Goal: Participate in discussion: Engage in conversation with other users on a specific topic

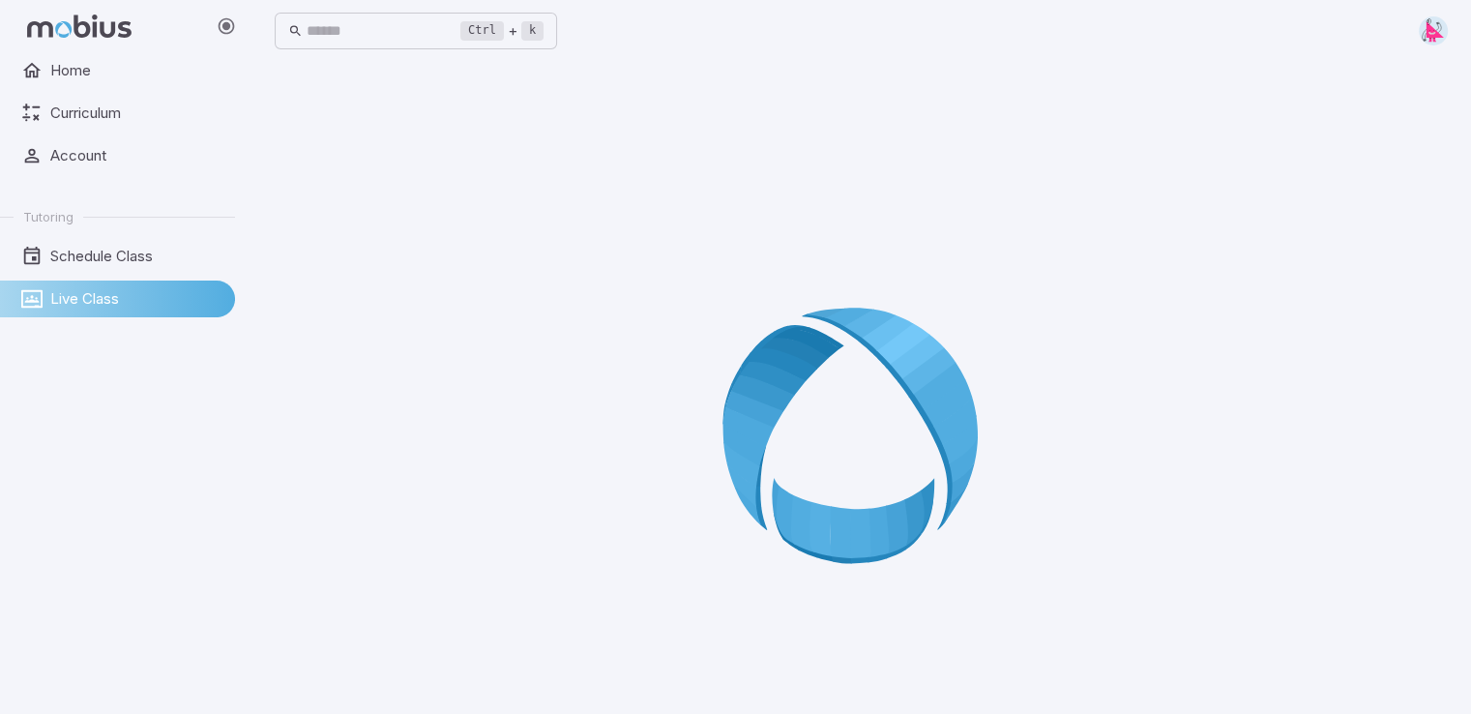
click at [798, 324] on icon at bounding box center [861, 442] width 278 height 278
click at [815, 285] on div at bounding box center [861, 442] width 1173 height 714
click at [855, 313] on icon at bounding box center [861, 442] width 278 height 278
drag, startPoint x: 855, startPoint y: 313, endPoint x: 629, endPoint y: 488, distance: 286.1
click at [785, 402] on icon at bounding box center [861, 442] width 278 height 278
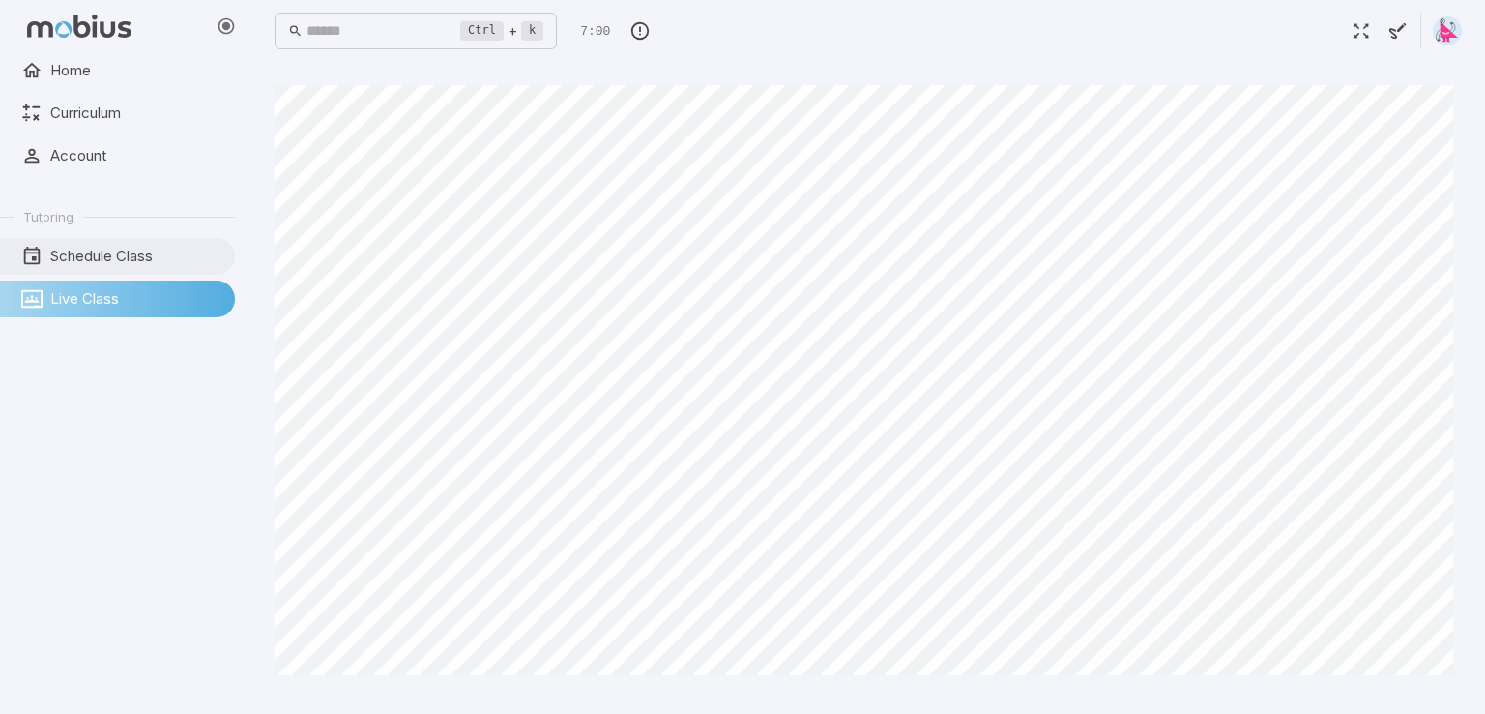
click at [147, 239] on link "Schedule Class" at bounding box center [117, 256] width 235 height 37
click at [148, 73] on span "Home" at bounding box center [135, 70] width 171 height 21
click at [151, 73] on span "Home" at bounding box center [135, 70] width 171 height 21
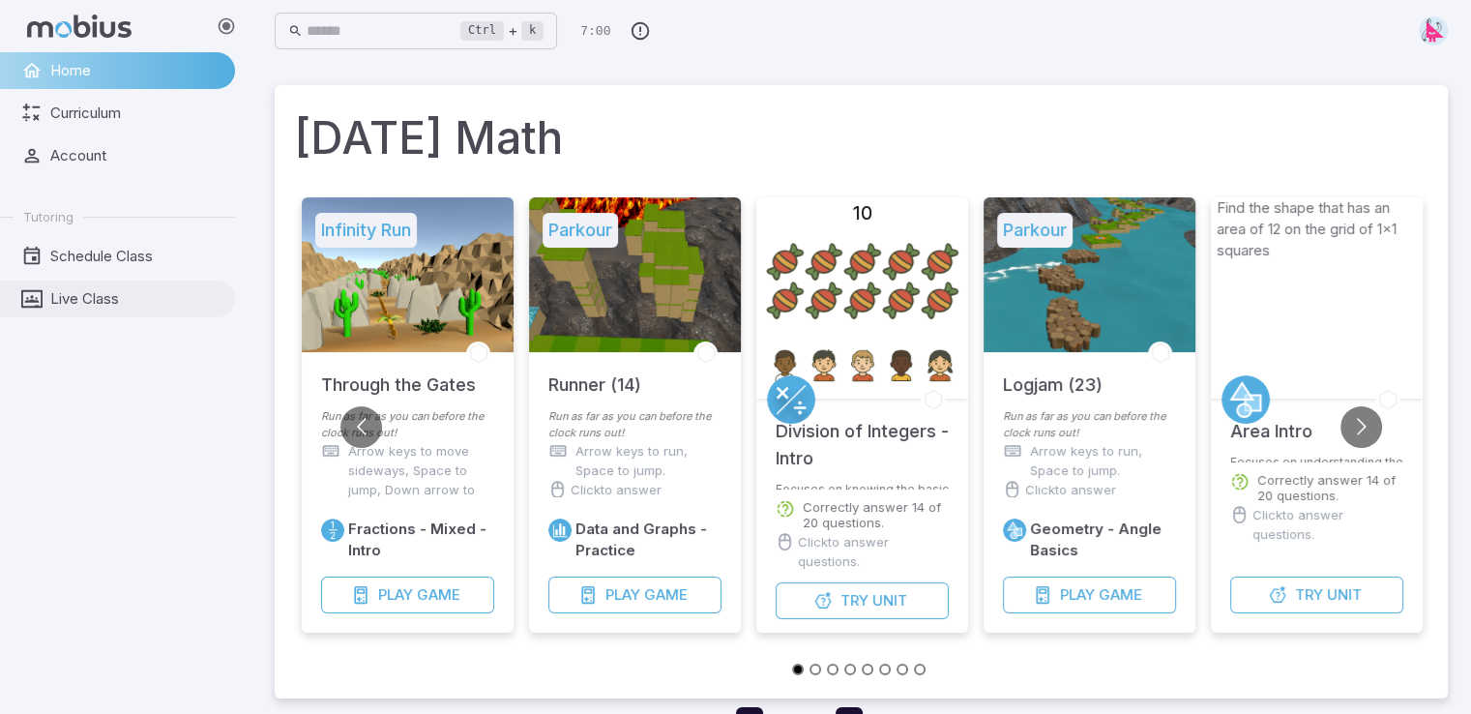
click at [117, 296] on span "Live Class" at bounding box center [135, 298] width 171 height 21
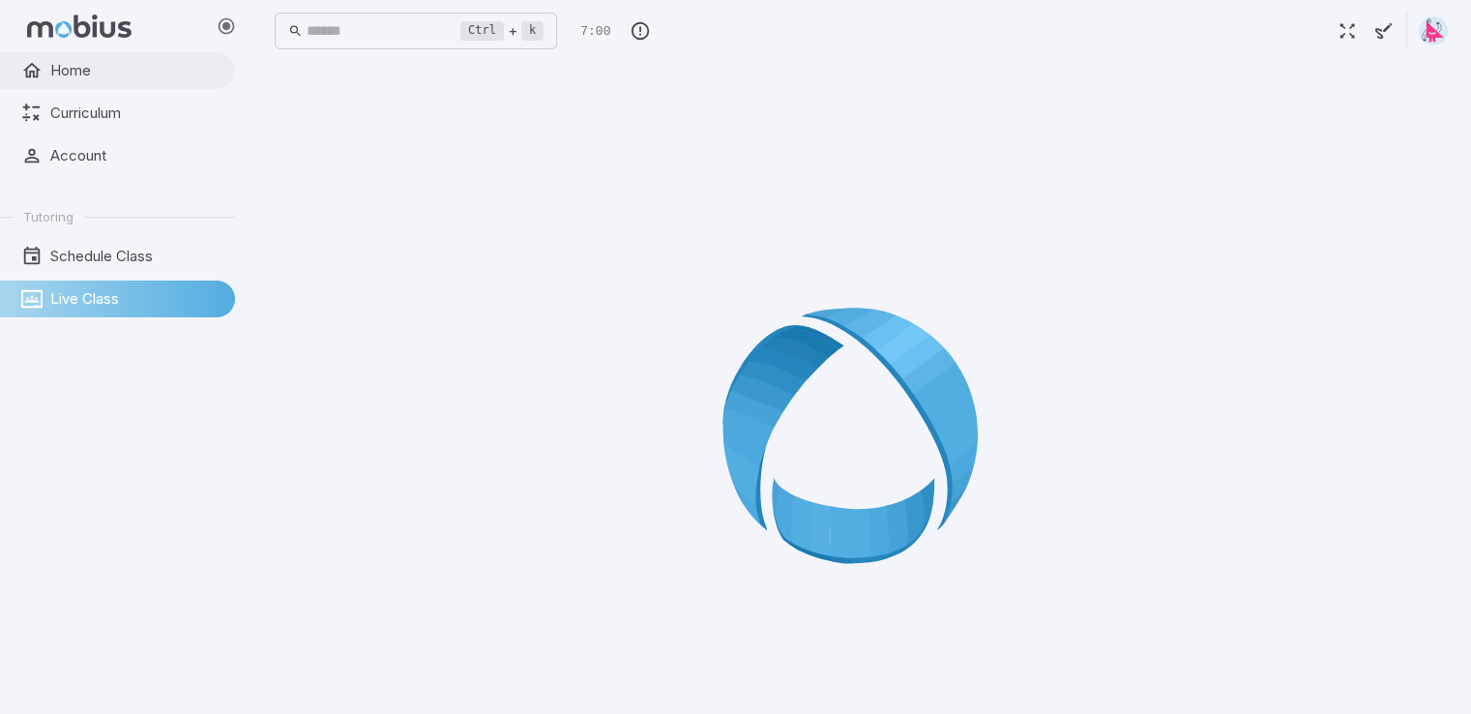
click at [112, 81] on link "Home" at bounding box center [117, 70] width 235 height 37
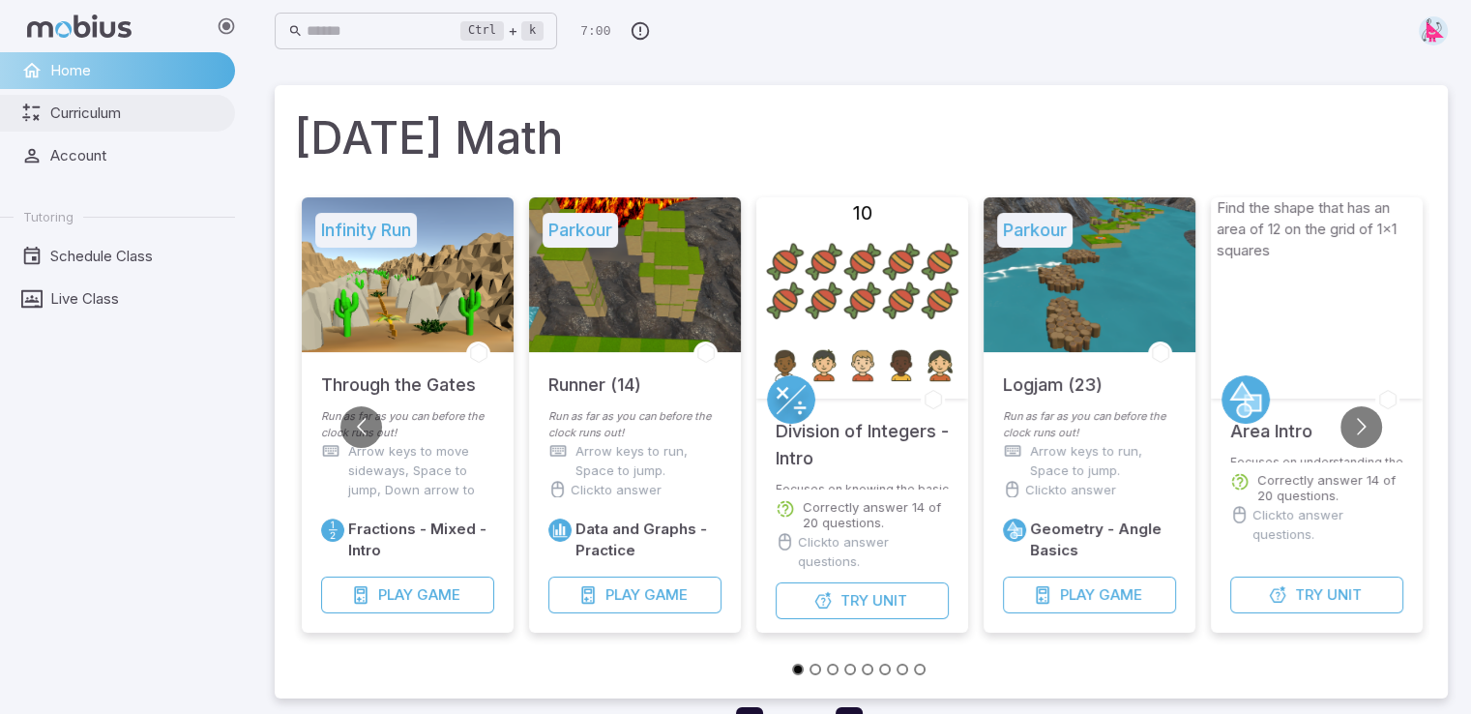
click at [171, 113] on span "Curriculum" at bounding box center [135, 112] width 171 height 21
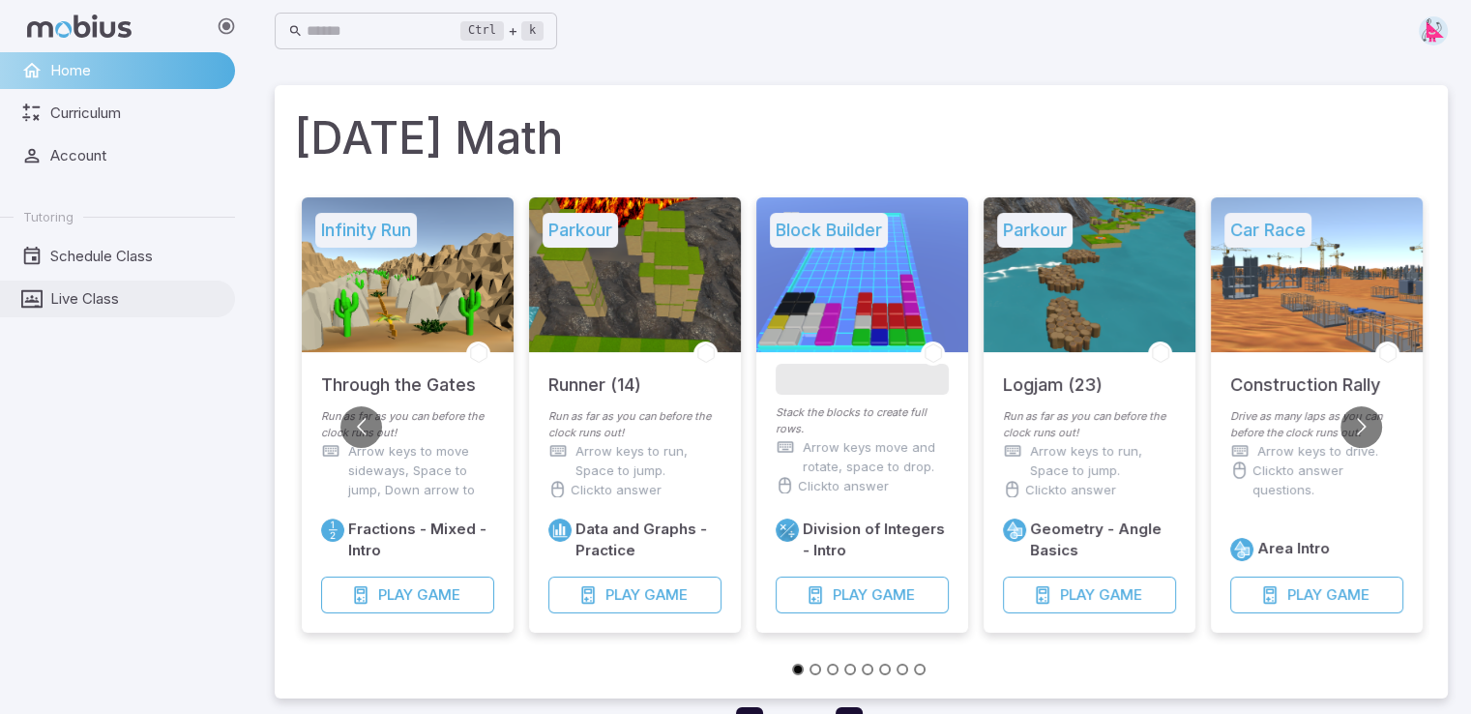
click at [143, 298] on span "Live Class" at bounding box center [135, 298] width 171 height 21
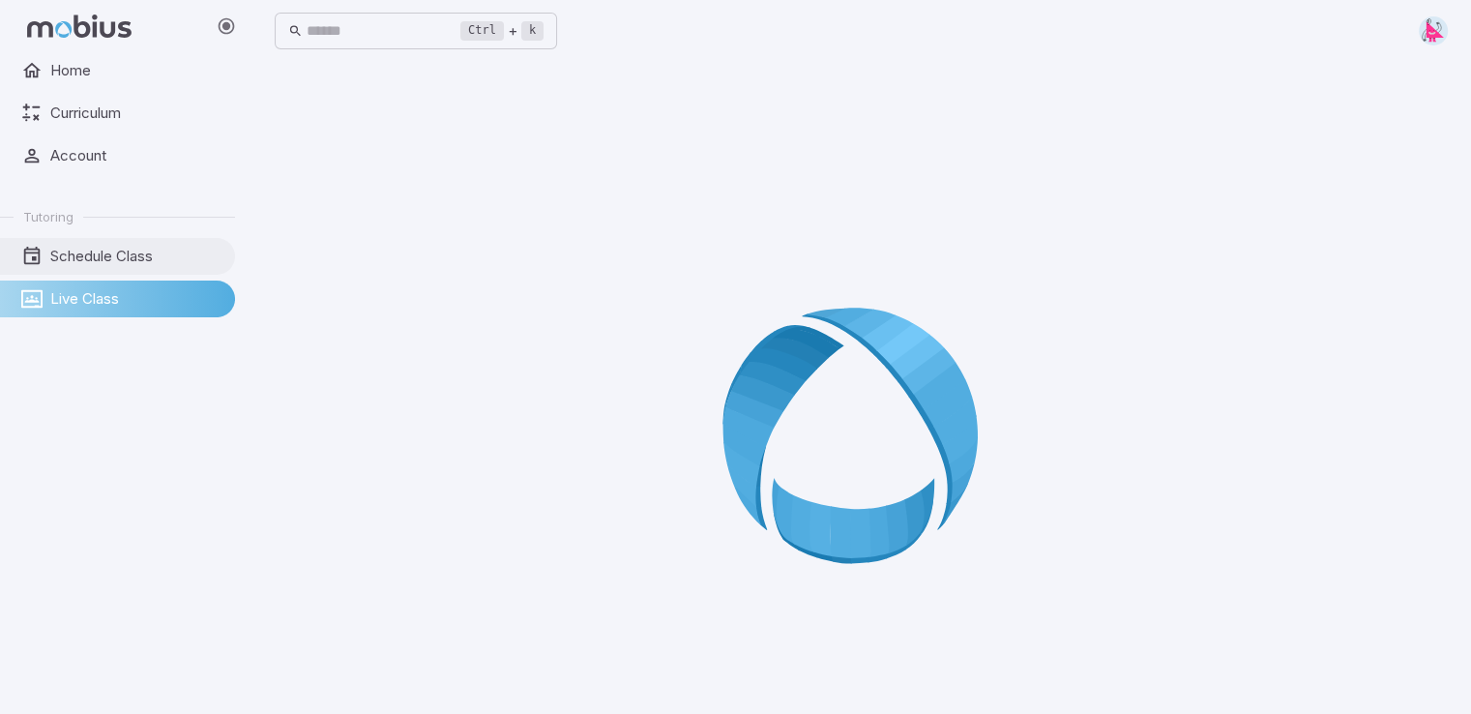
click at [163, 241] on link "Schedule Class" at bounding box center [117, 256] width 235 height 37
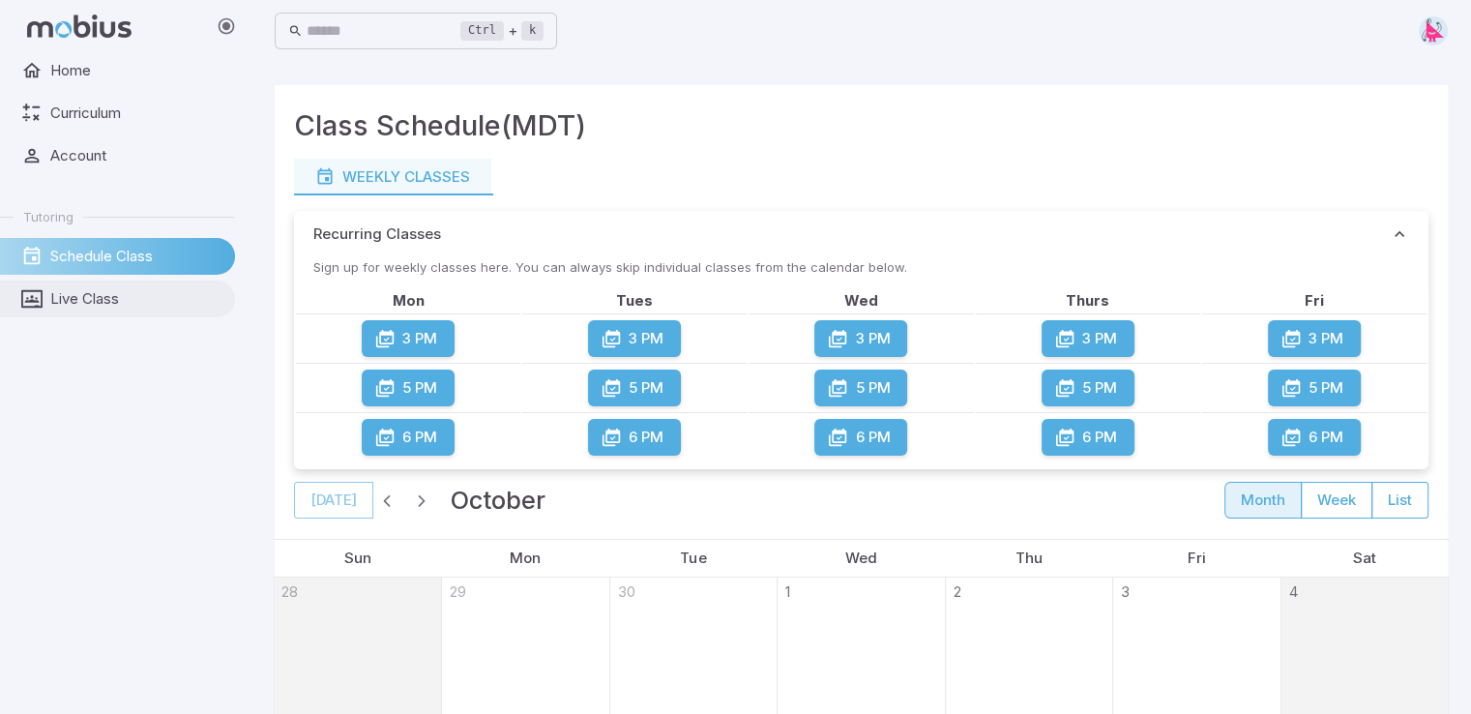
click at [183, 281] on link "Live Class" at bounding box center [117, 298] width 235 height 37
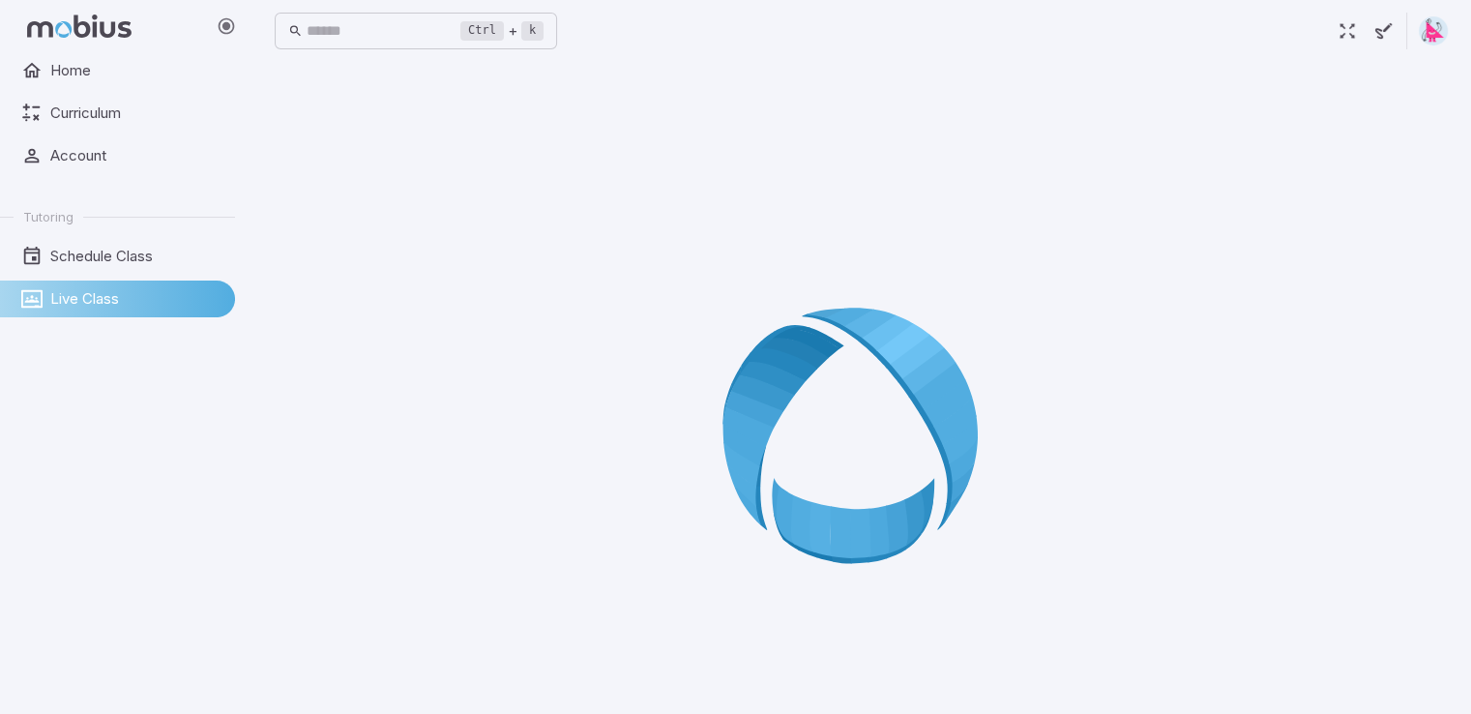
click at [135, 291] on span "Live Class" at bounding box center [135, 298] width 171 height 21
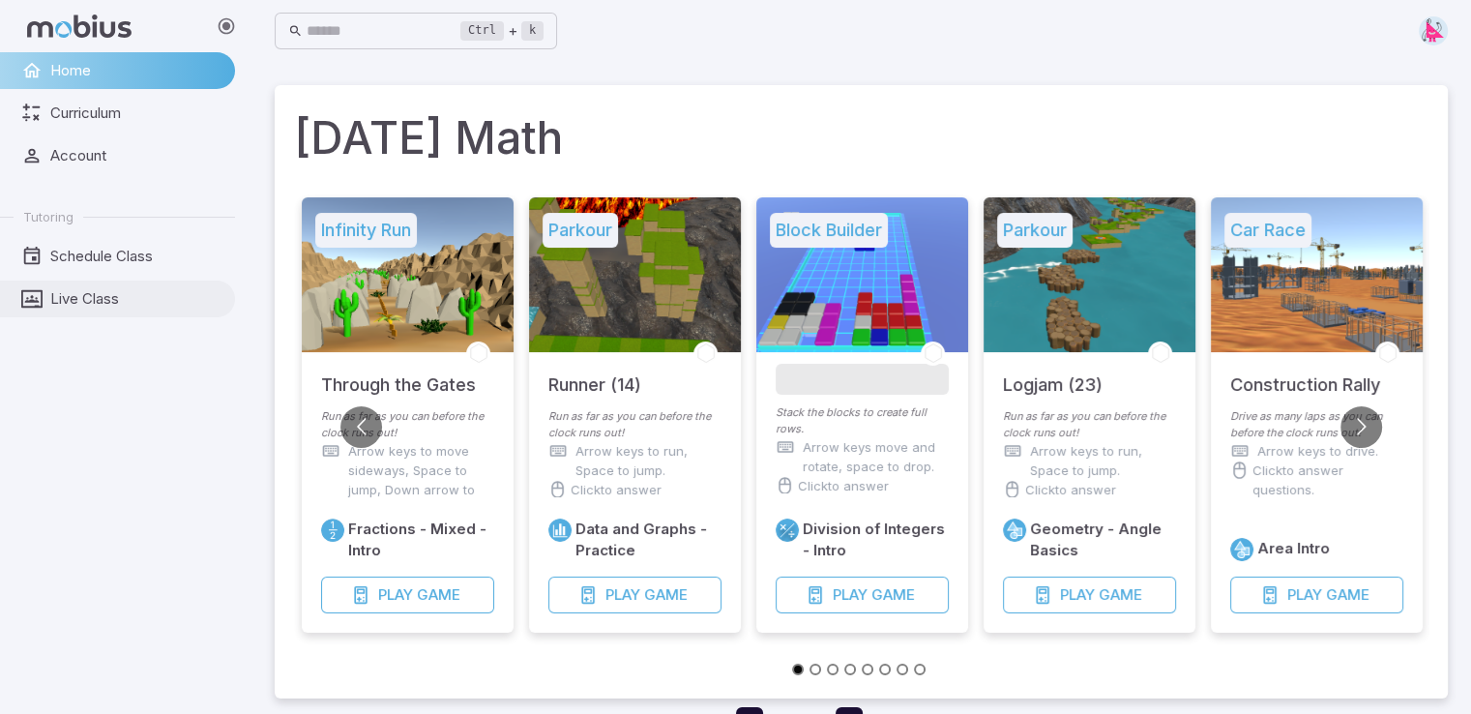
click at [89, 294] on span "Live Class" at bounding box center [135, 298] width 171 height 21
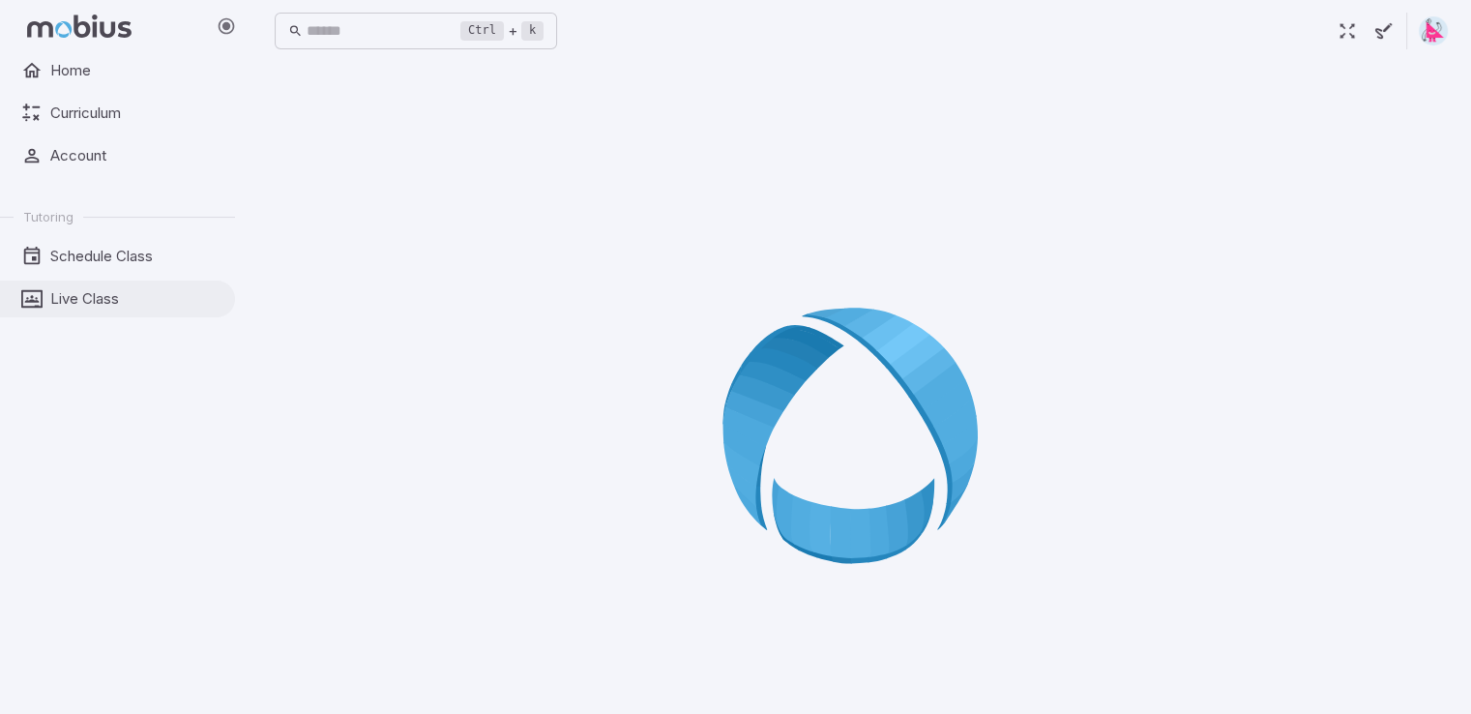
click at [123, 293] on span "Live Class" at bounding box center [135, 298] width 171 height 21
click at [125, 297] on span "Live Class" at bounding box center [135, 298] width 171 height 21
click at [129, 246] on span "Schedule Class" at bounding box center [135, 256] width 171 height 21
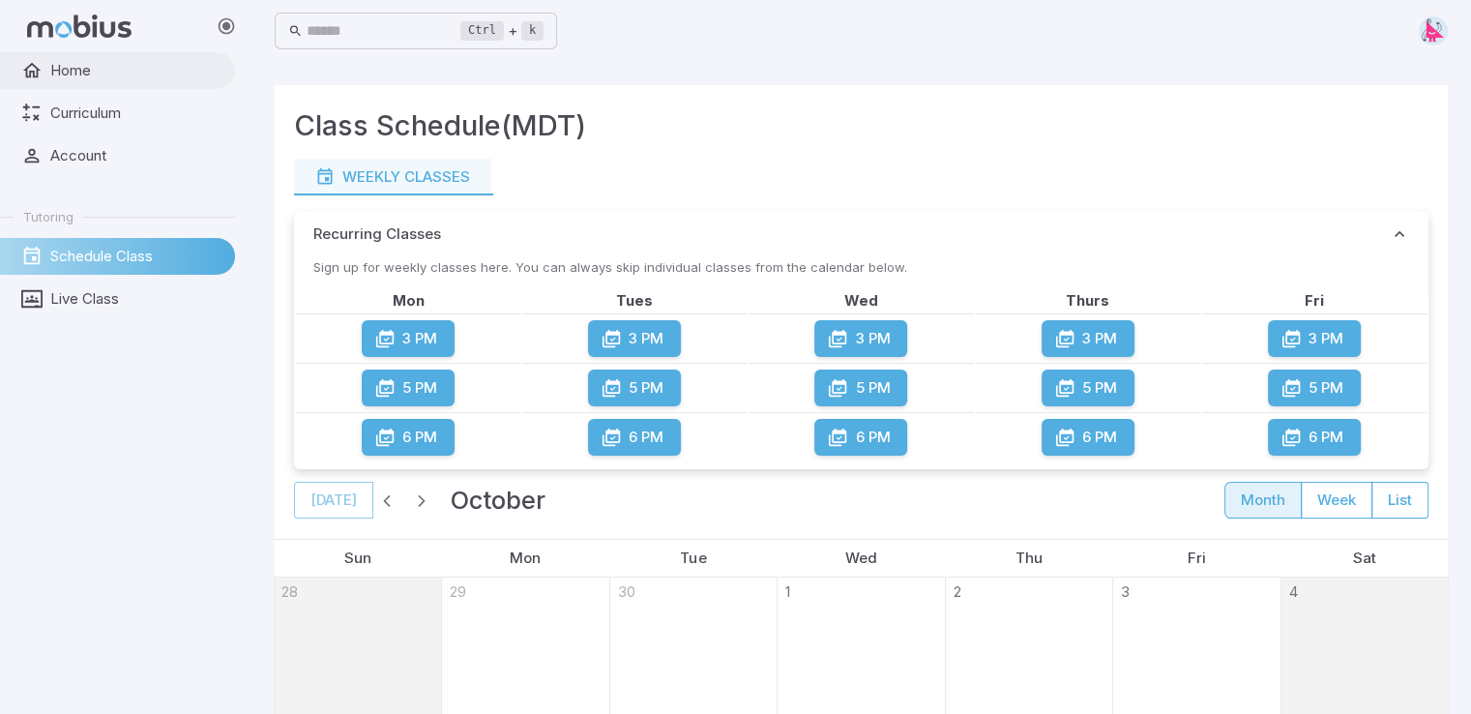
click at [128, 71] on span "Home" at bounding box center [135, 70] width 171 height 21
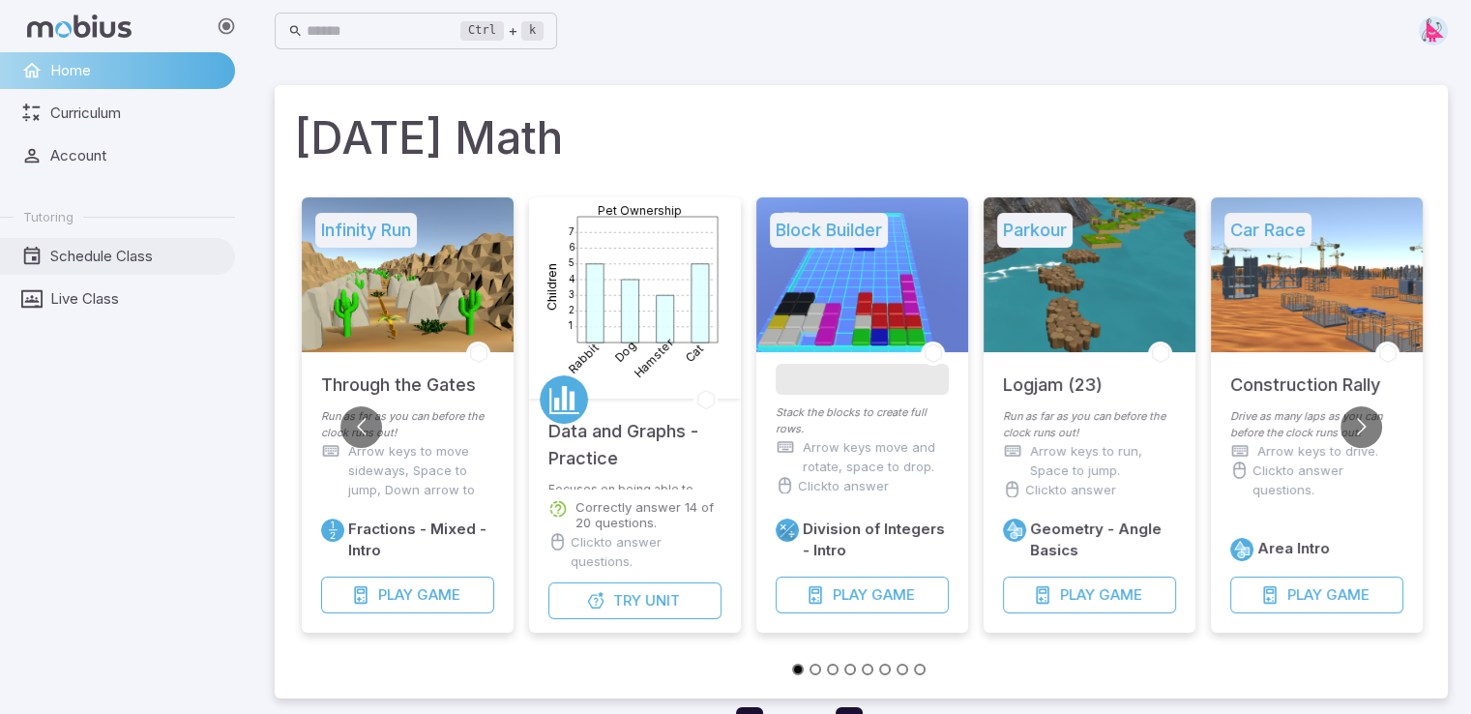
click at [122, 249] on span "Schedule Class" at bounding box center [135, 256] width 171 height 21
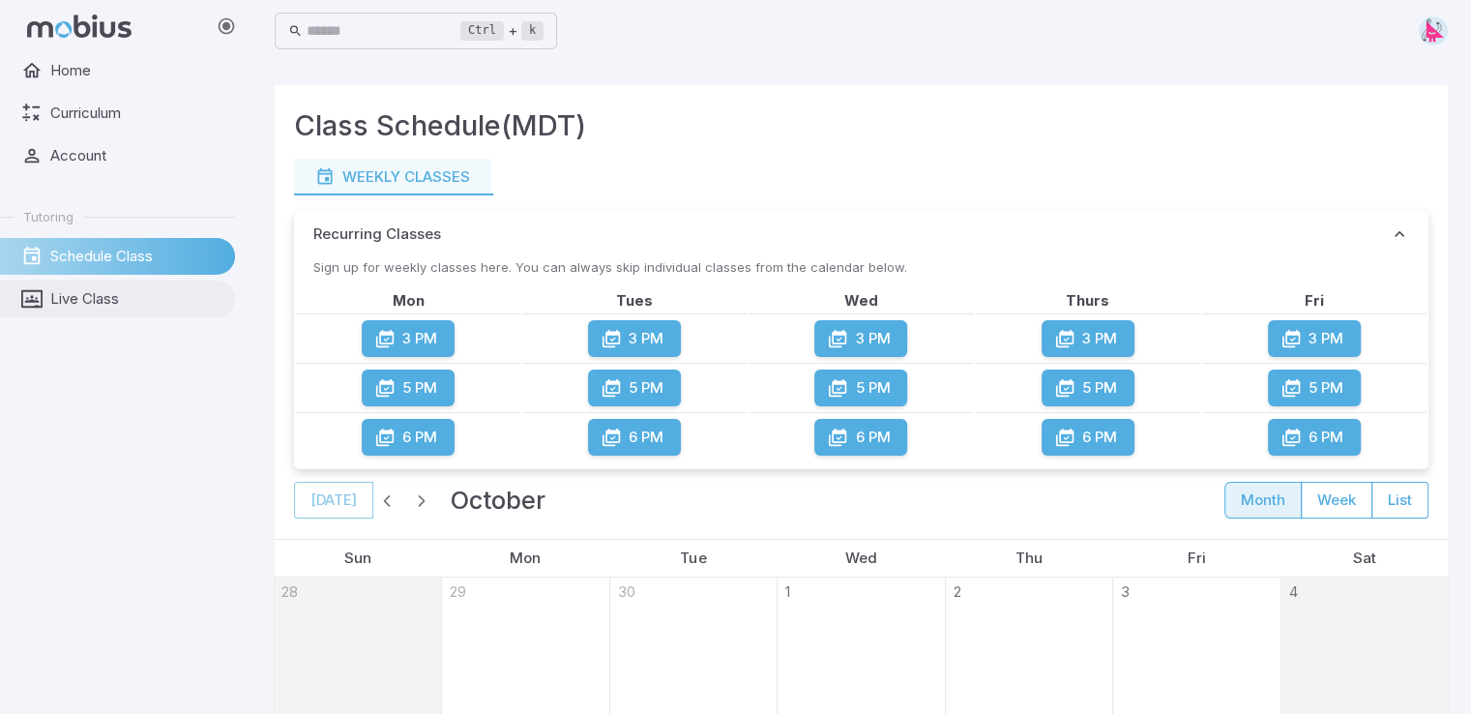
click at [120, 299] on span "Live Class" at bounding box center [135, 298] width 171 height 21
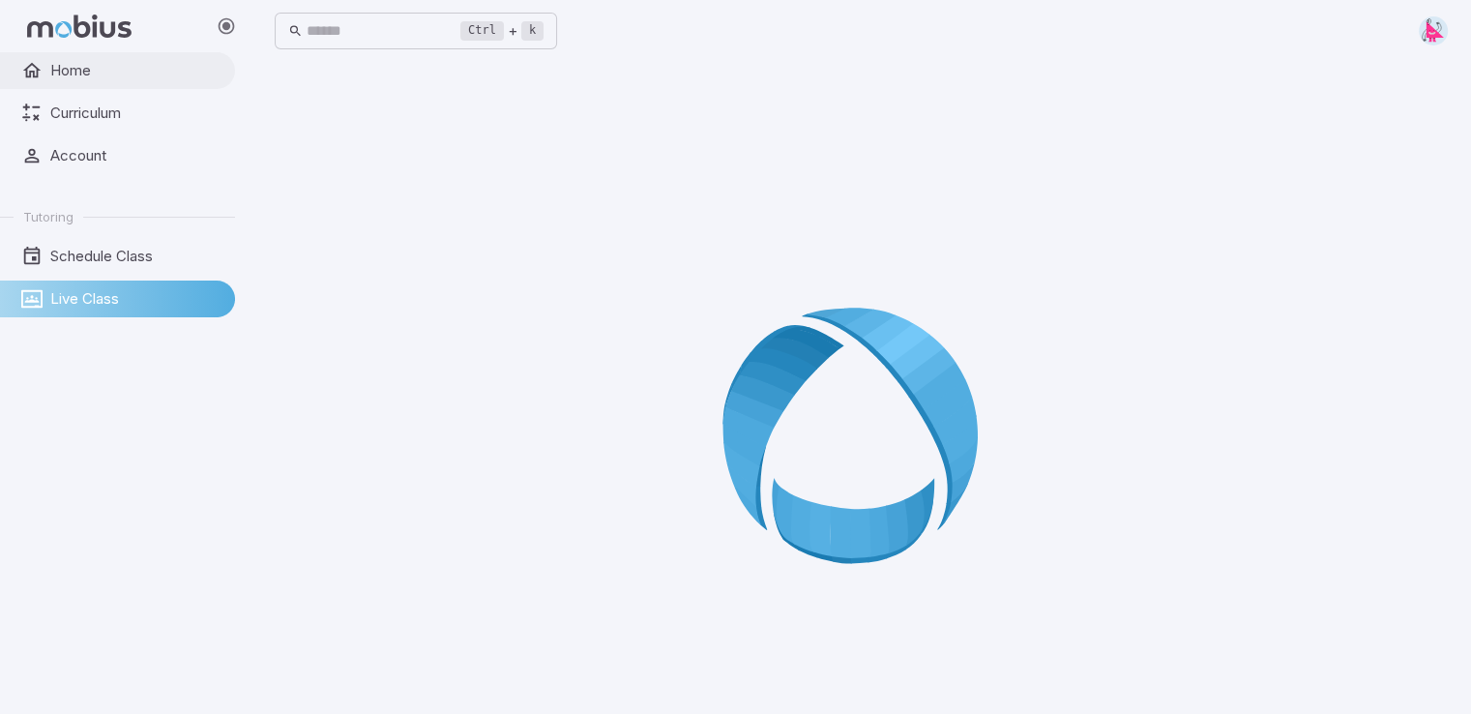
click at [125, 75] on span "Home" at bounding box center [135, 70] width 171 height 21
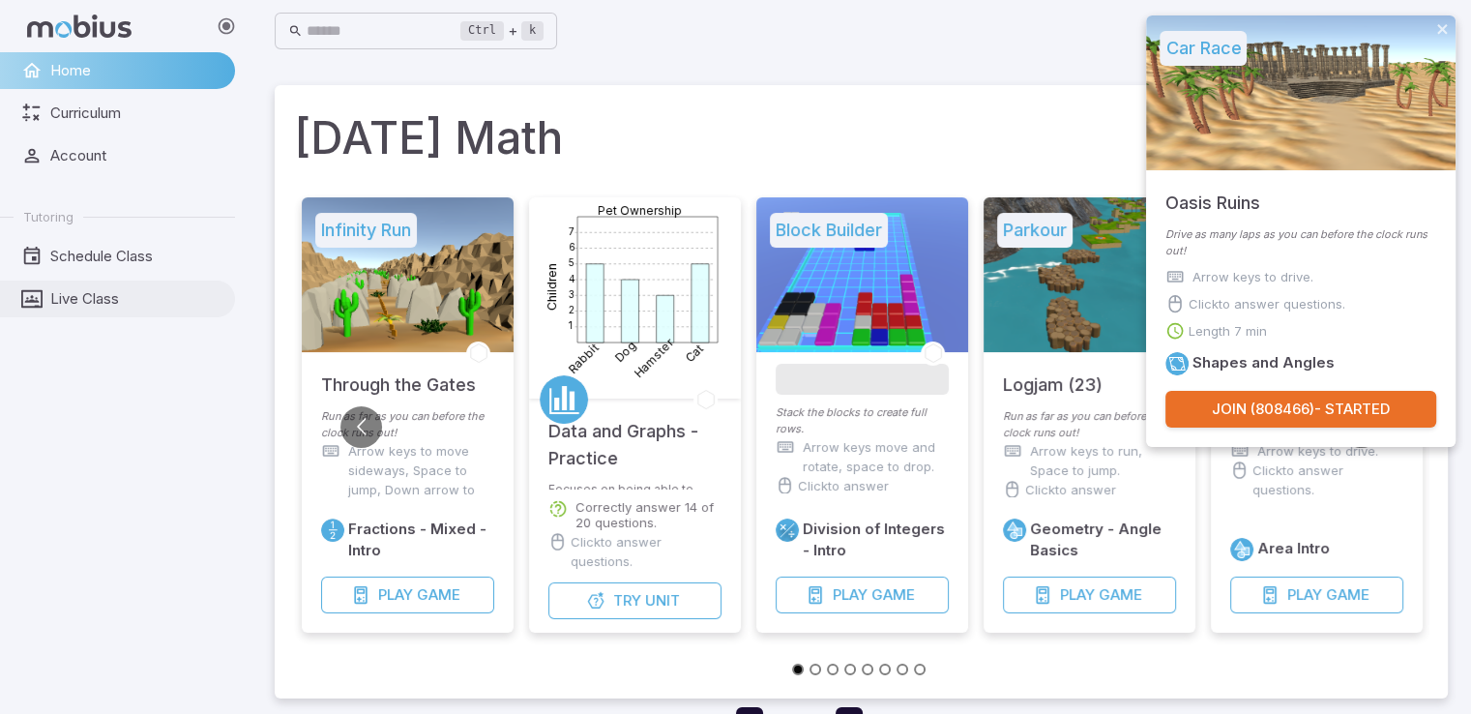
click at [108, 299] on span "Live Class" at bounding box center [135, 298] width 171 height 21
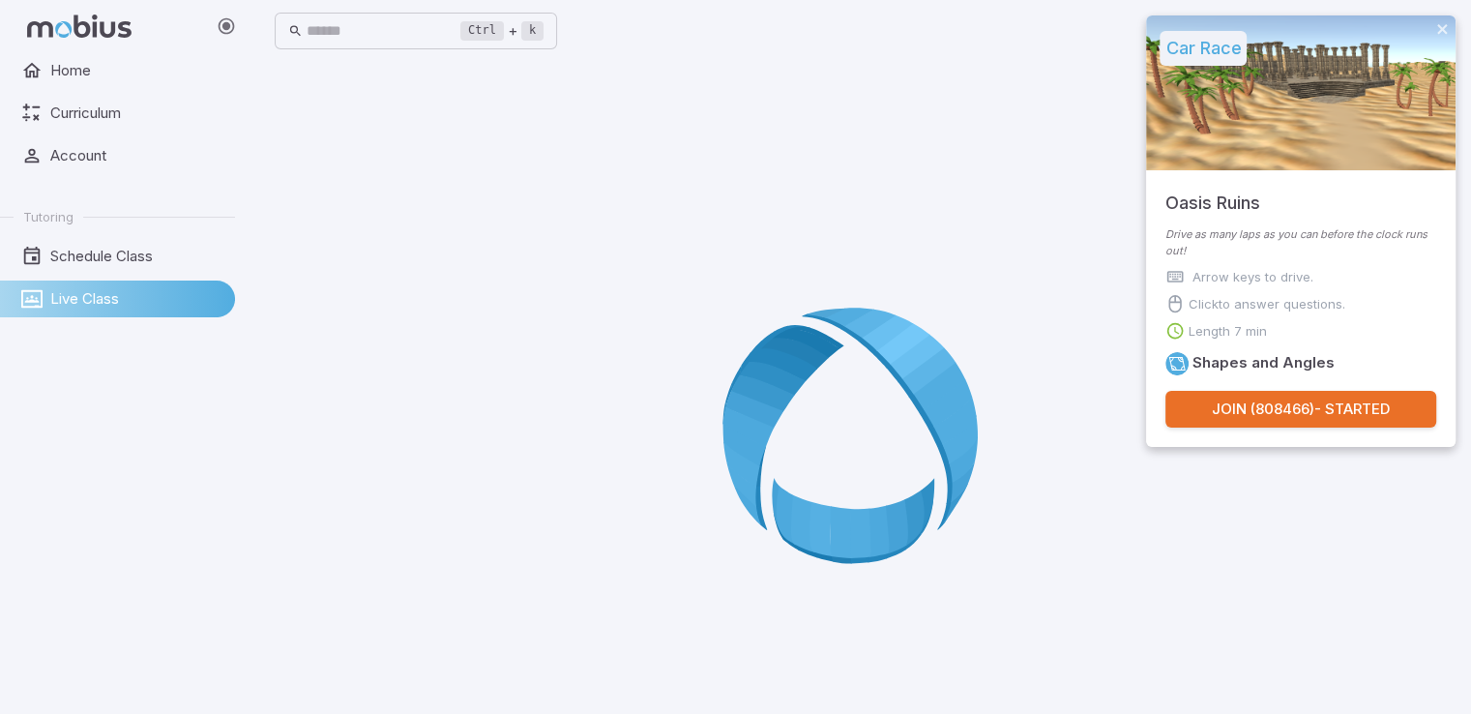
drag, startPoint x: 882, startPoint y: 365, endPoint x: 930, endPoint y: 204, distance: 167.6
click at [927, 210] on div at bounding box center [861, 442] width 1173 height 714
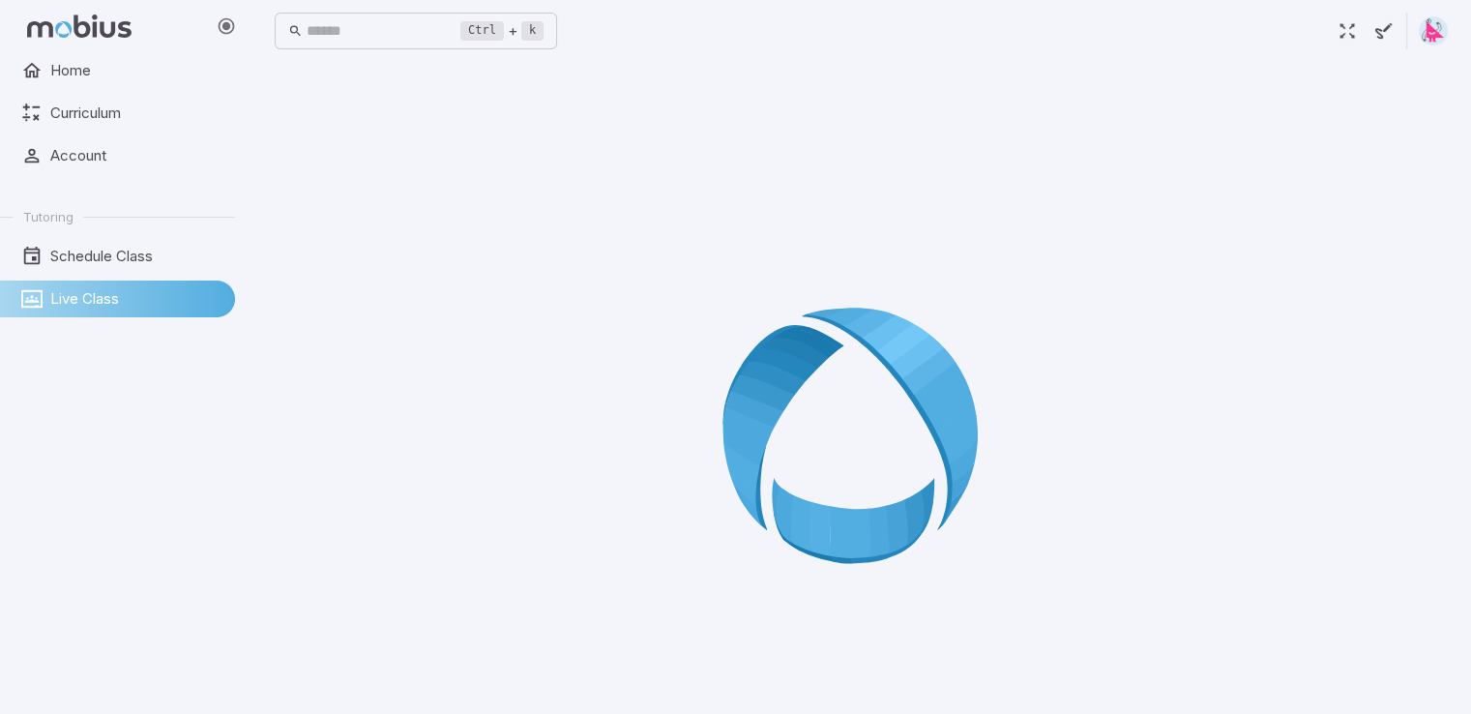
click at [883, 396] on icon at bounding box center [861, 442] width 278 height 278
click at [1358, 28] on button "button" at bounding box center [1347, 31] width 37 height 37
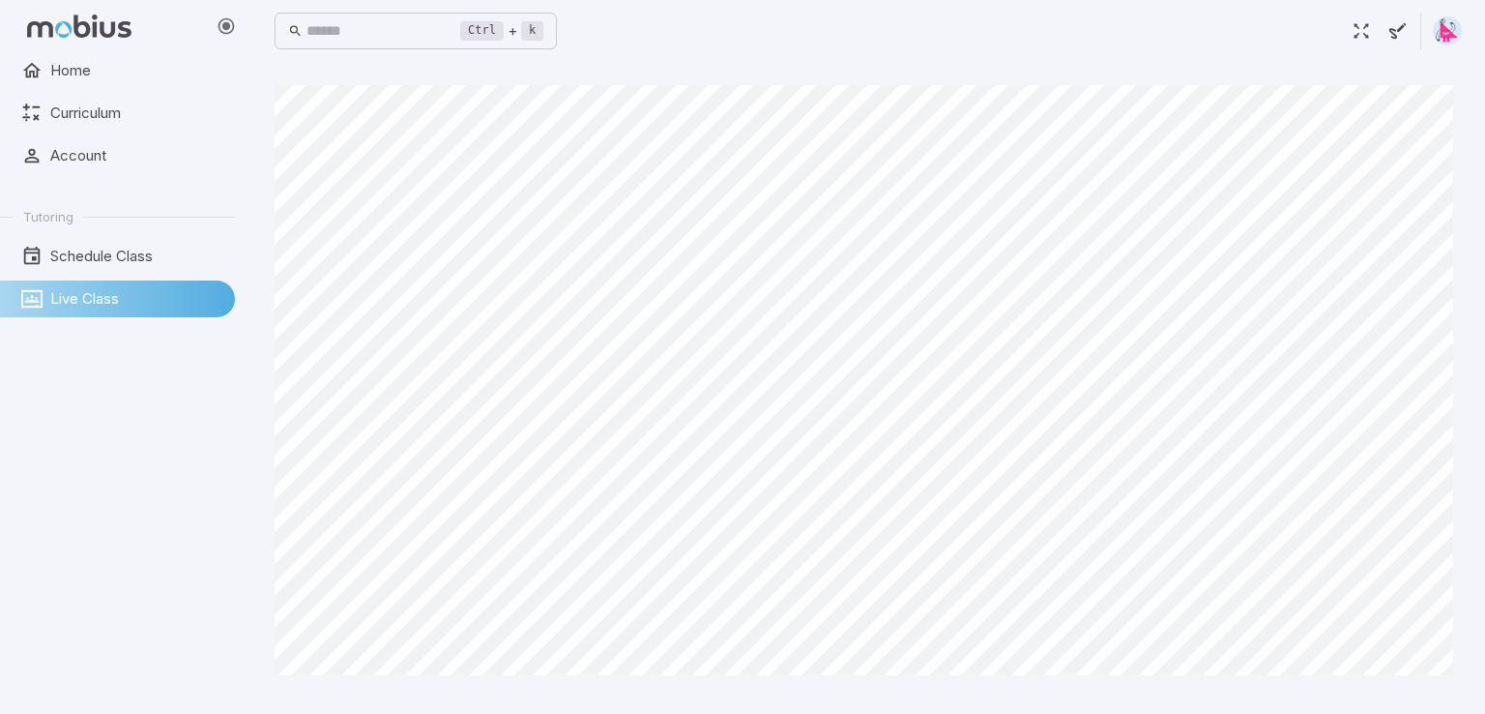
click at [190, 288] on span "Live Class" at bounding box center [135, 298] width 171 height 21
click at [136, 62] on span "Home" at bounding box center [135, 70] width 171 height 21
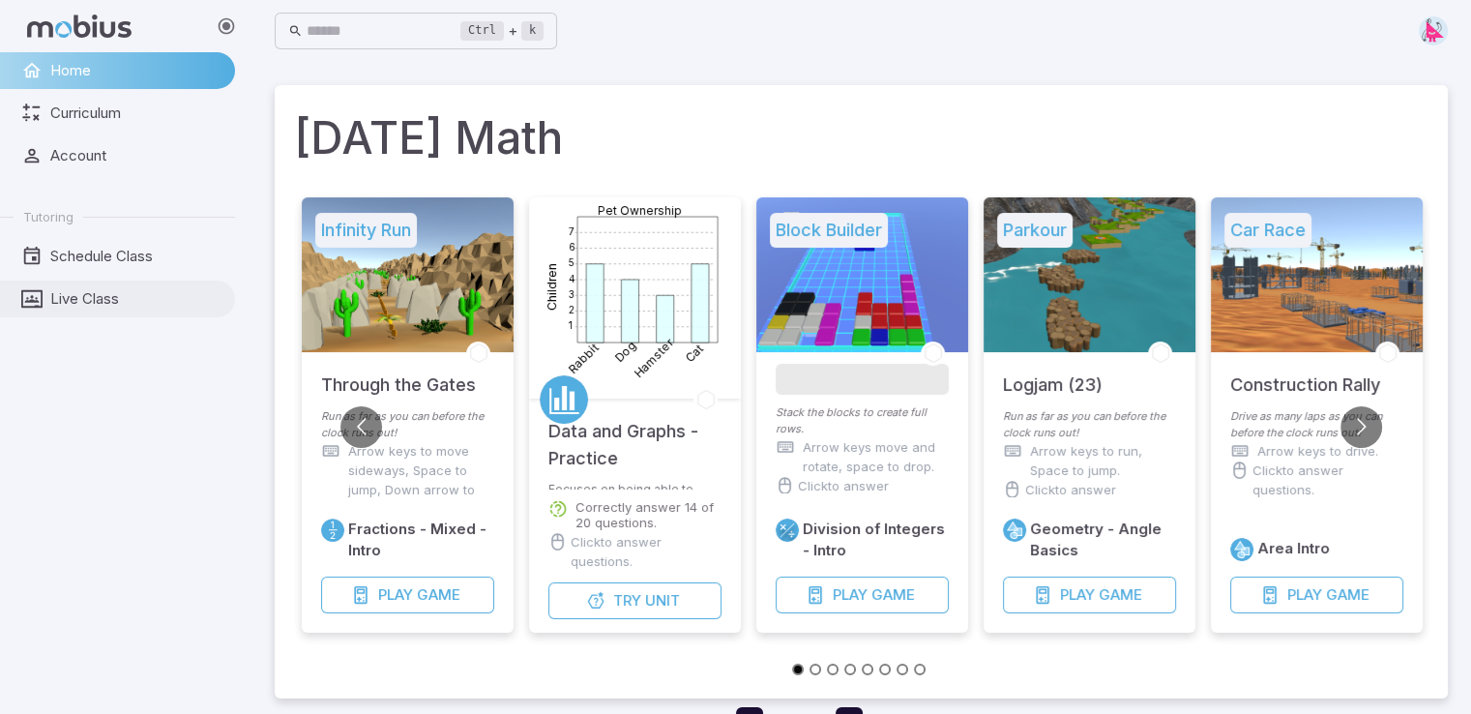
click at [139, 293] on span "Live Class" at bounding box center [135, 298] width 171 height 21
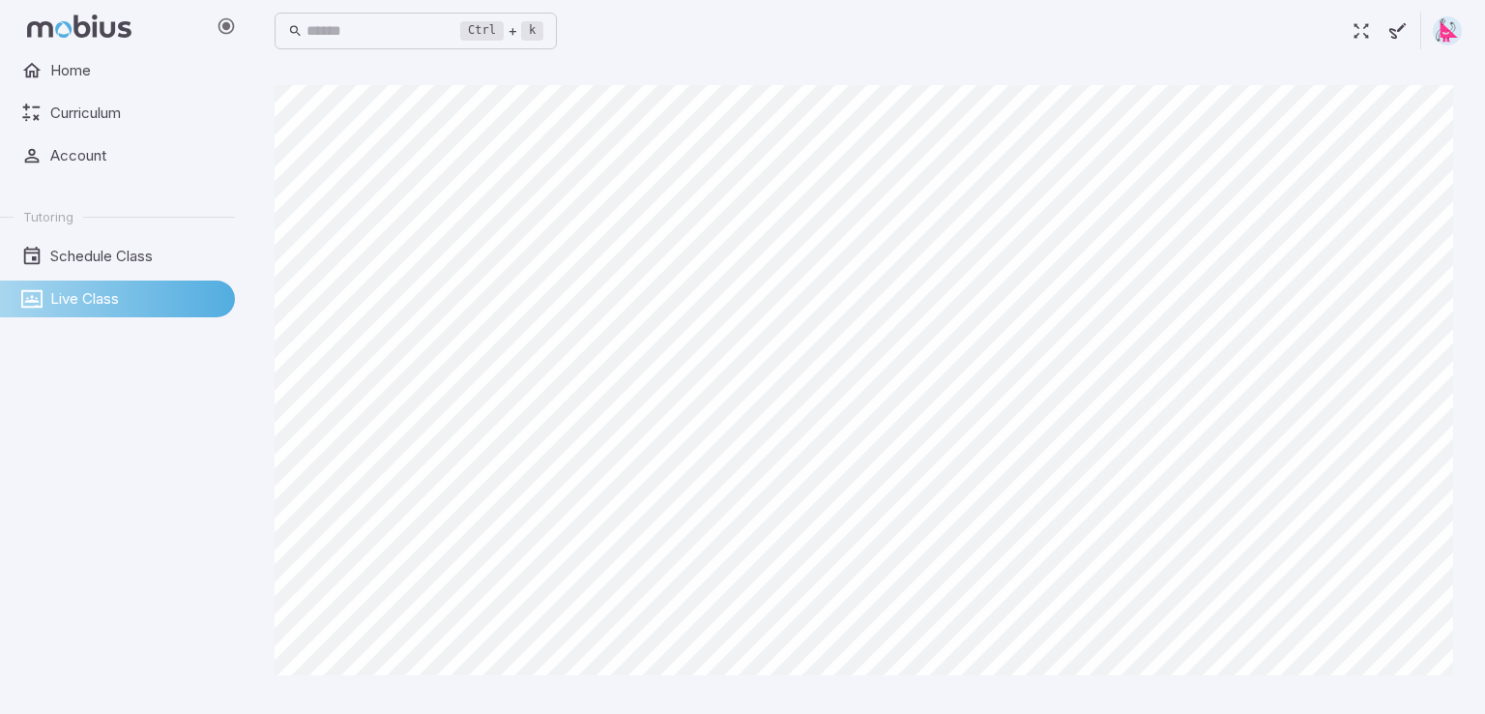
click at [1352, 33] on icon "button" at bounding box center [1361, 30] width 21 height 21
click at [91, 71] on span "Home" at bounding box center [135, 70] width 171 height 21
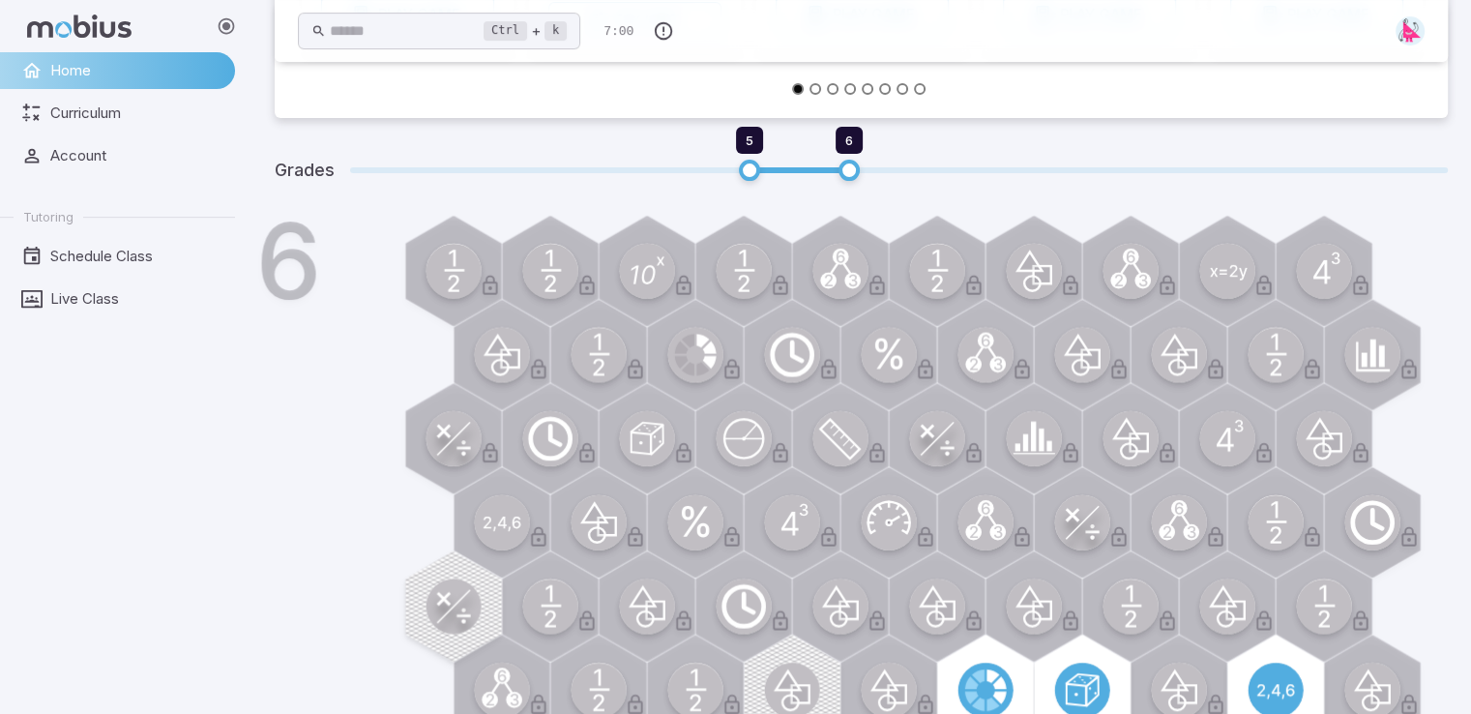
scroll to position [97, 0]
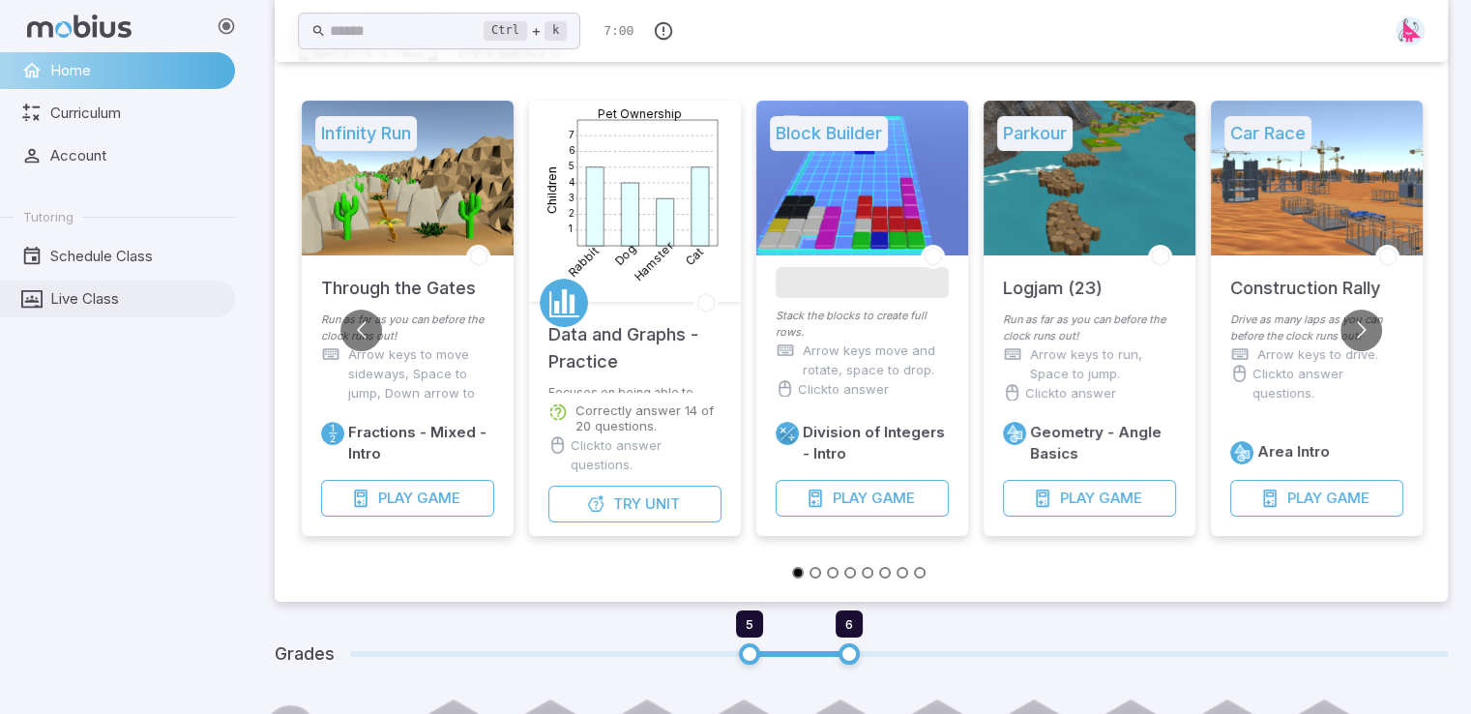
click at [81, 291] on span "Live Class" at bounding box center [135, 298] width 171 height 21
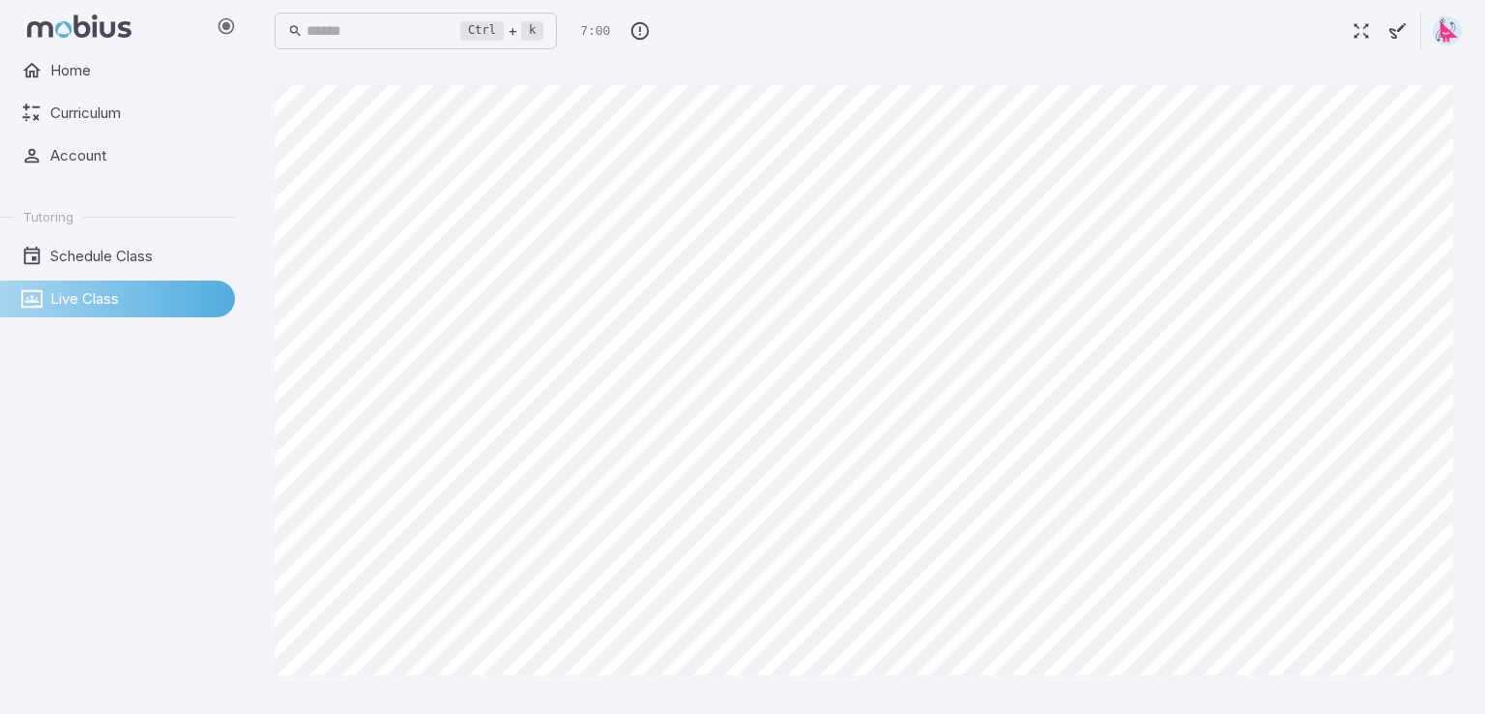
click at [1353, 31] on icon "button" at bounding box center [1361, 30] width 21 height 21
click at [205, 260] on span "Schedule Class" at bounding box center [135, 256] width 171 height 21
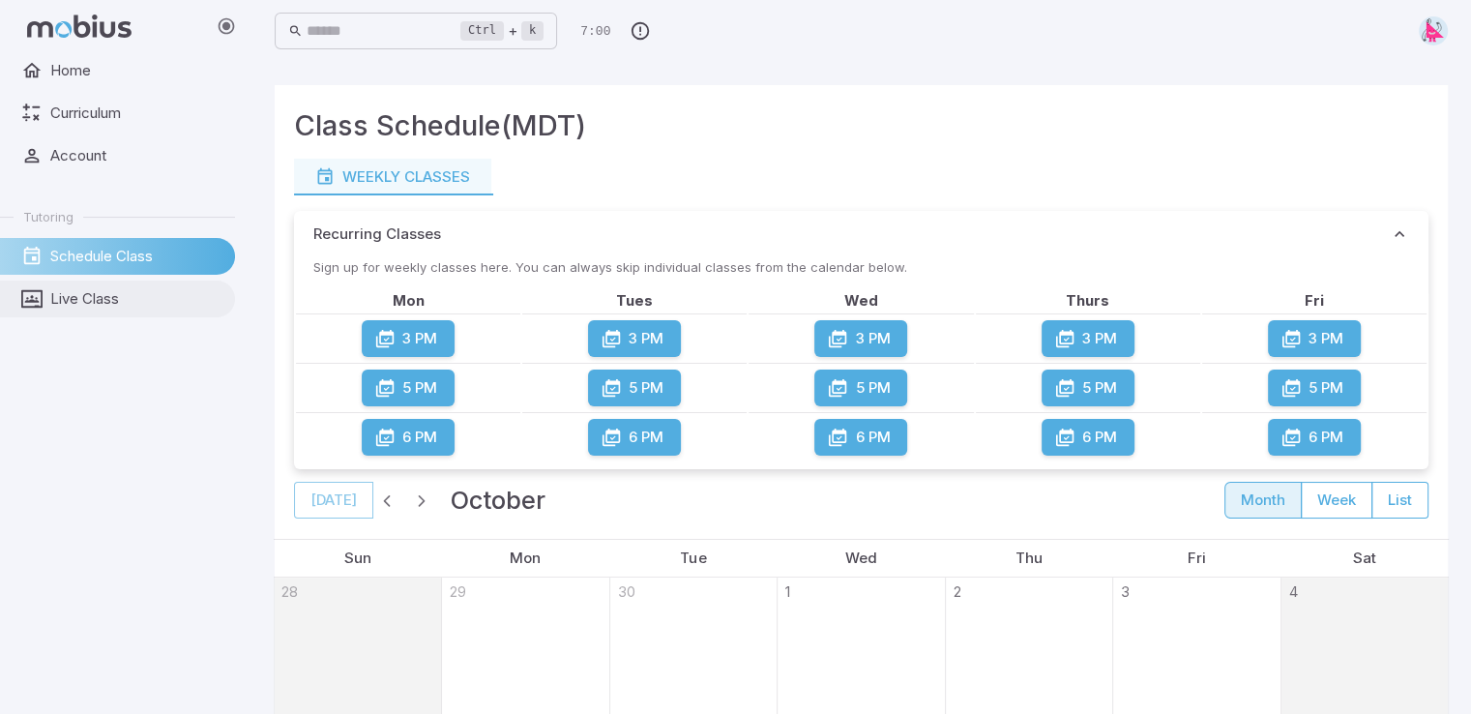
click at [148, 304] on span "Live Class" at bounding box center [135, 298] width 171 height 21
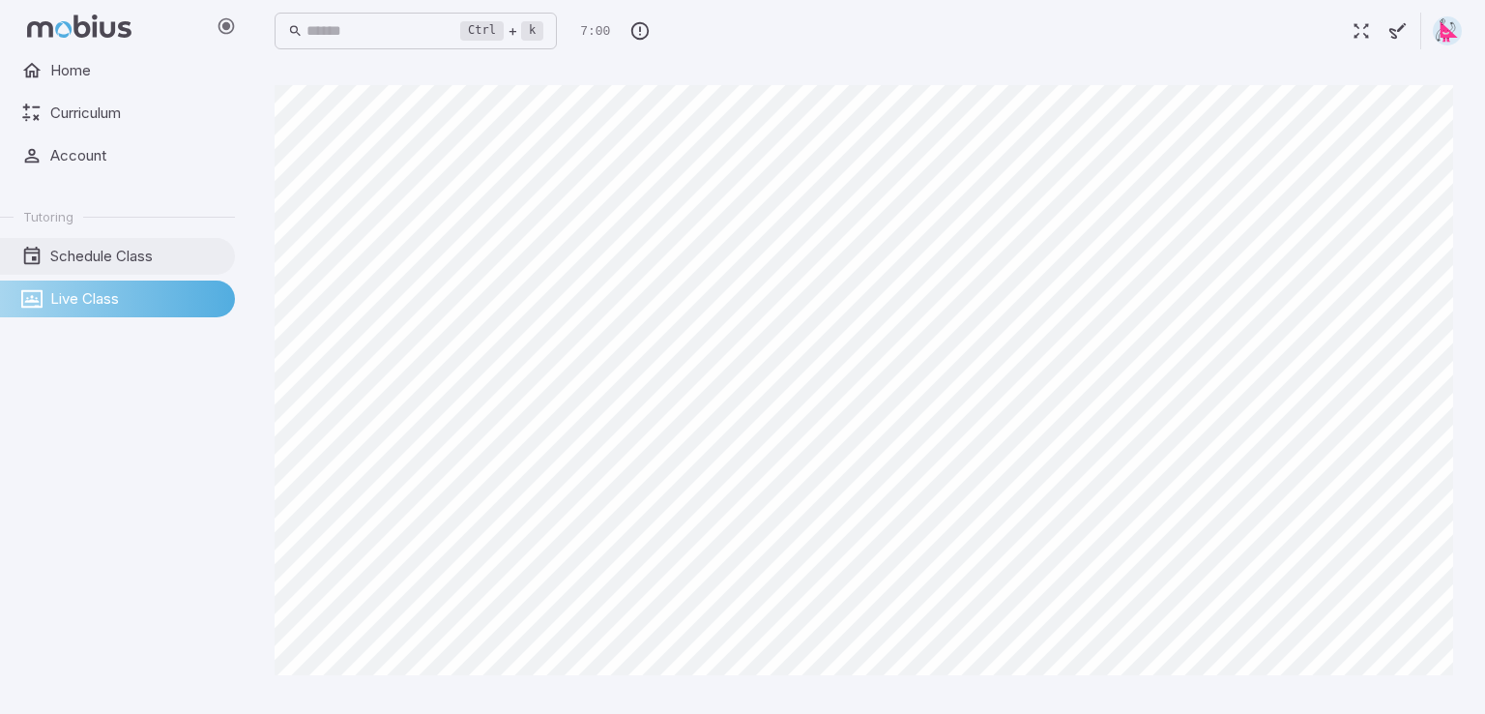
click at [158, 257] on span "Schedule Class" at bounding box center [135, 256] width 171 height 21
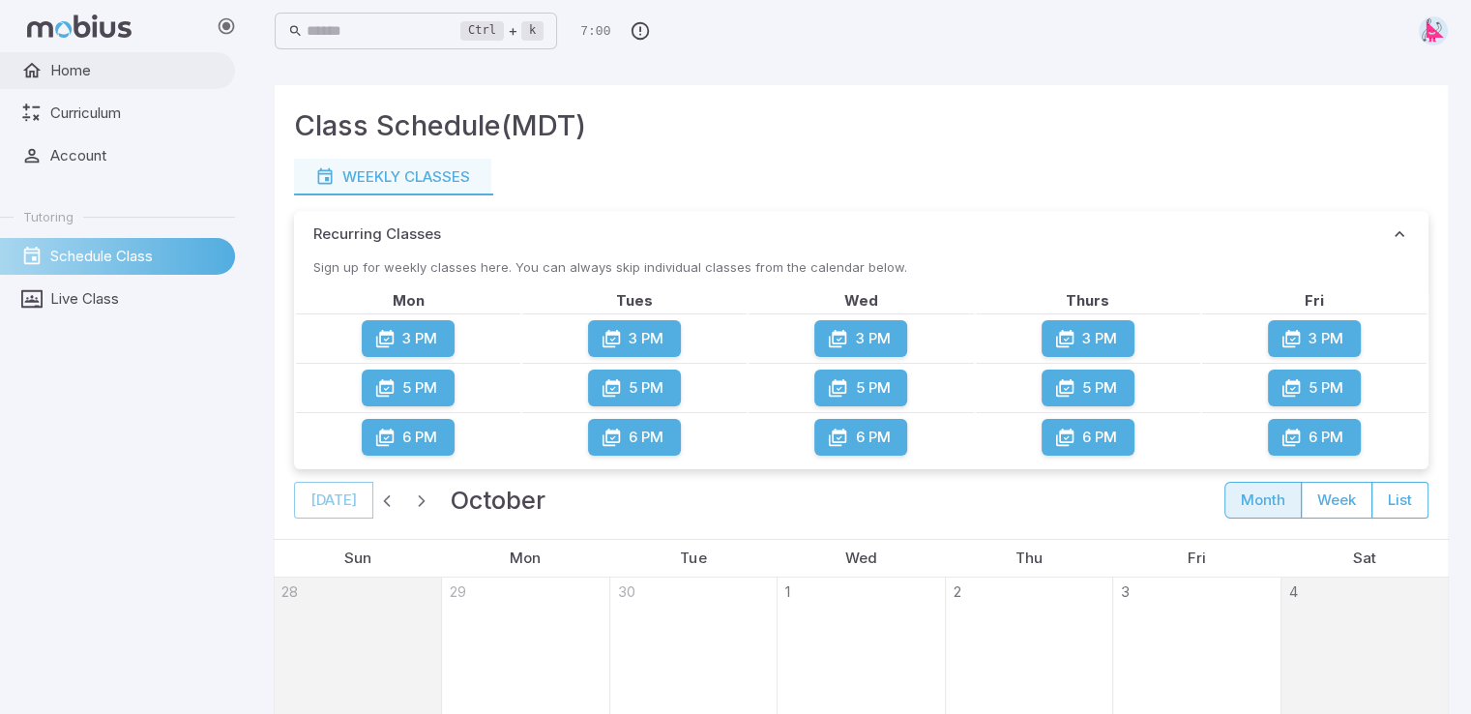
click at [97, 66] on span "Home" at bounding box center [135, 70] width 171 height 21
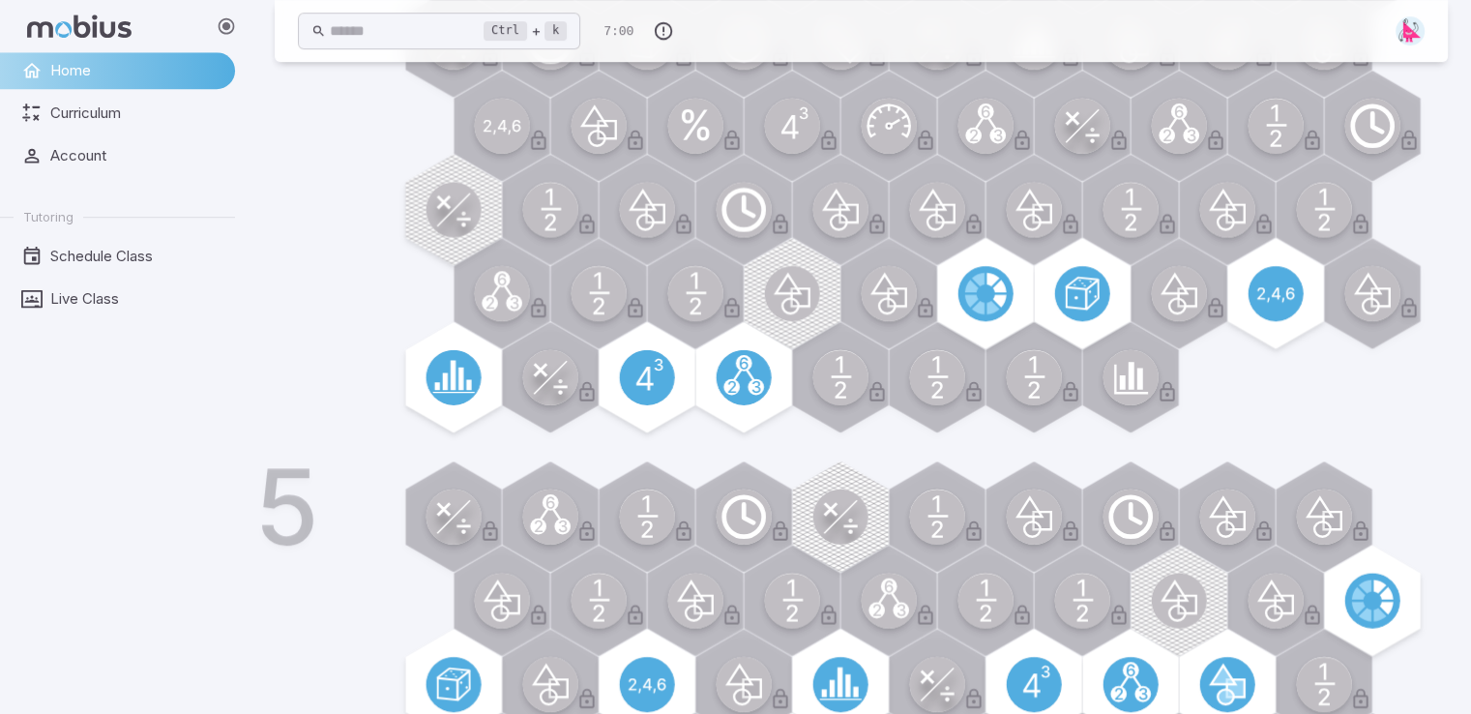
scroll to position [232, 0]
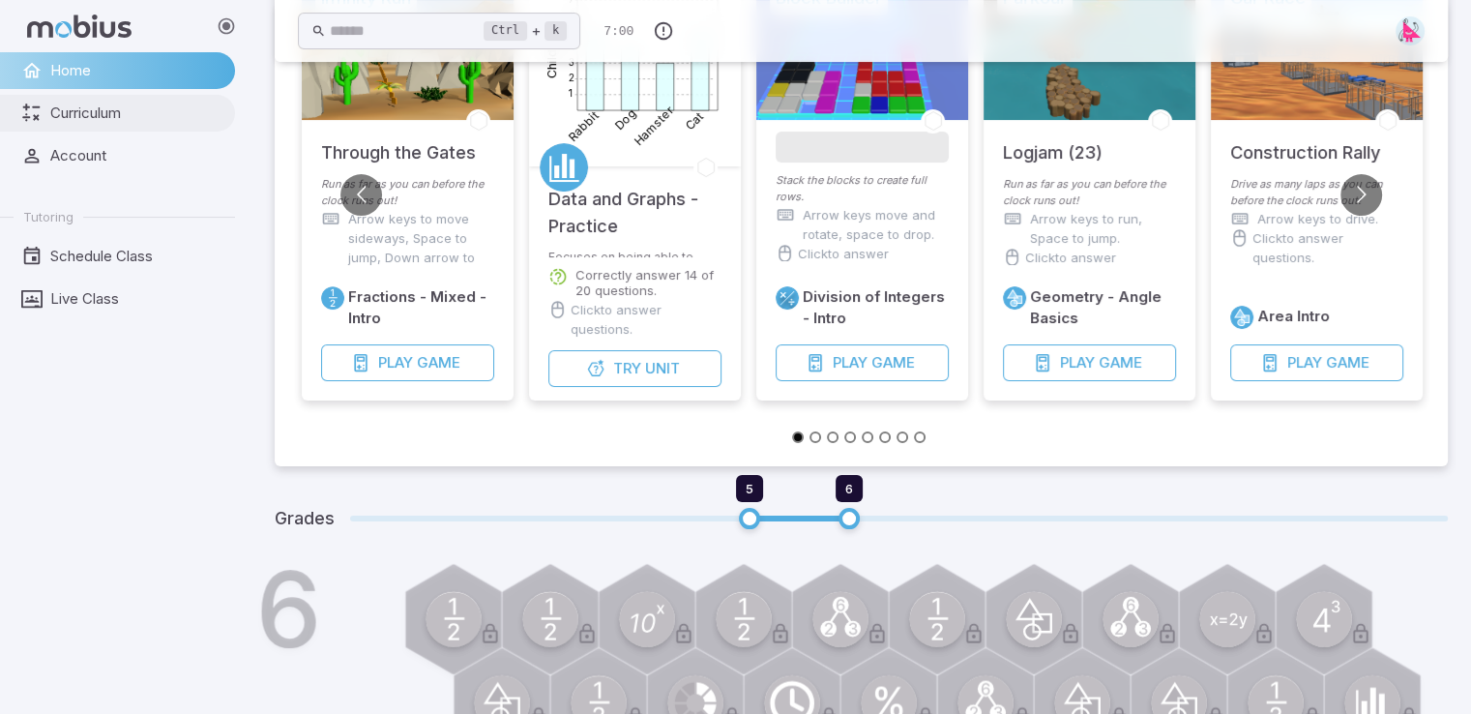
click at [161, 99] on link "Curriculum" at bounding box center [117, 113] width 235 height 37
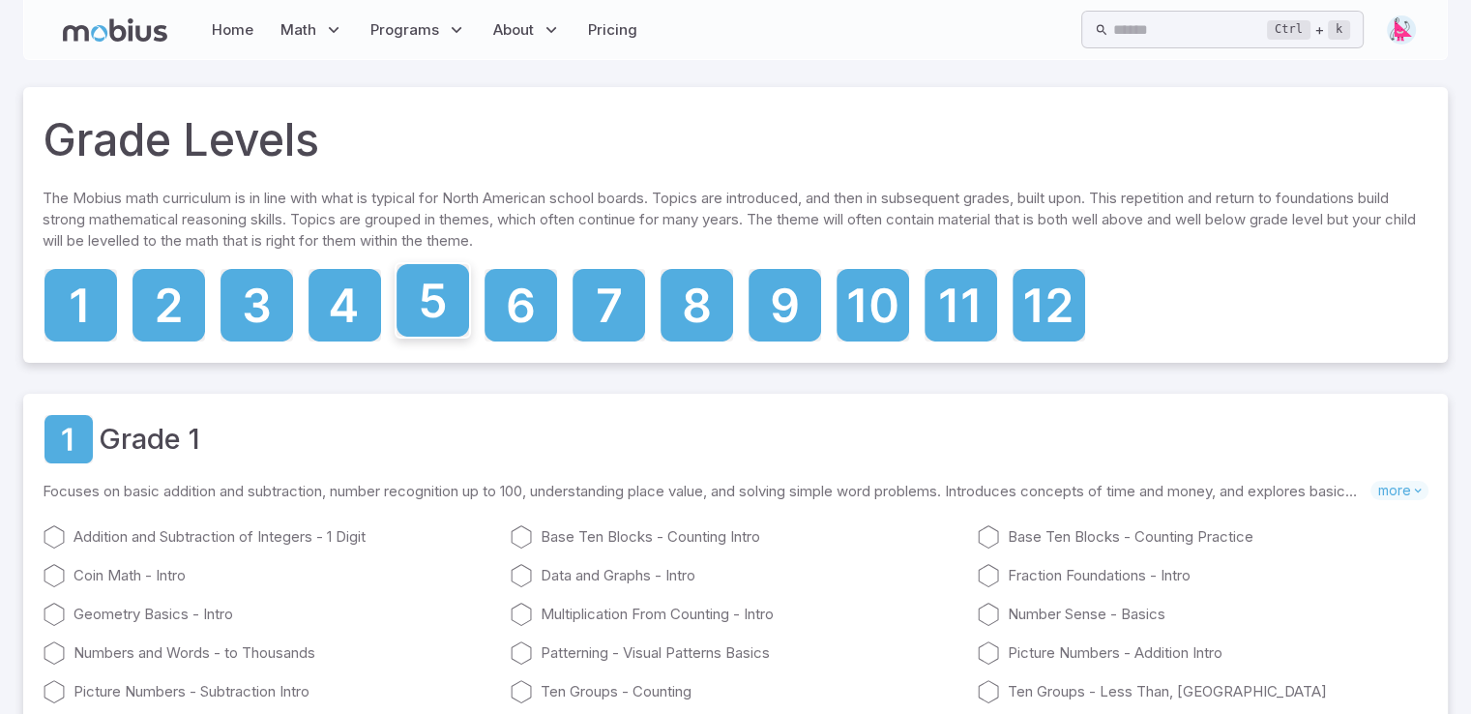
click at [408, 308] on icon at bounding box center [432, 300] width 73 height 73
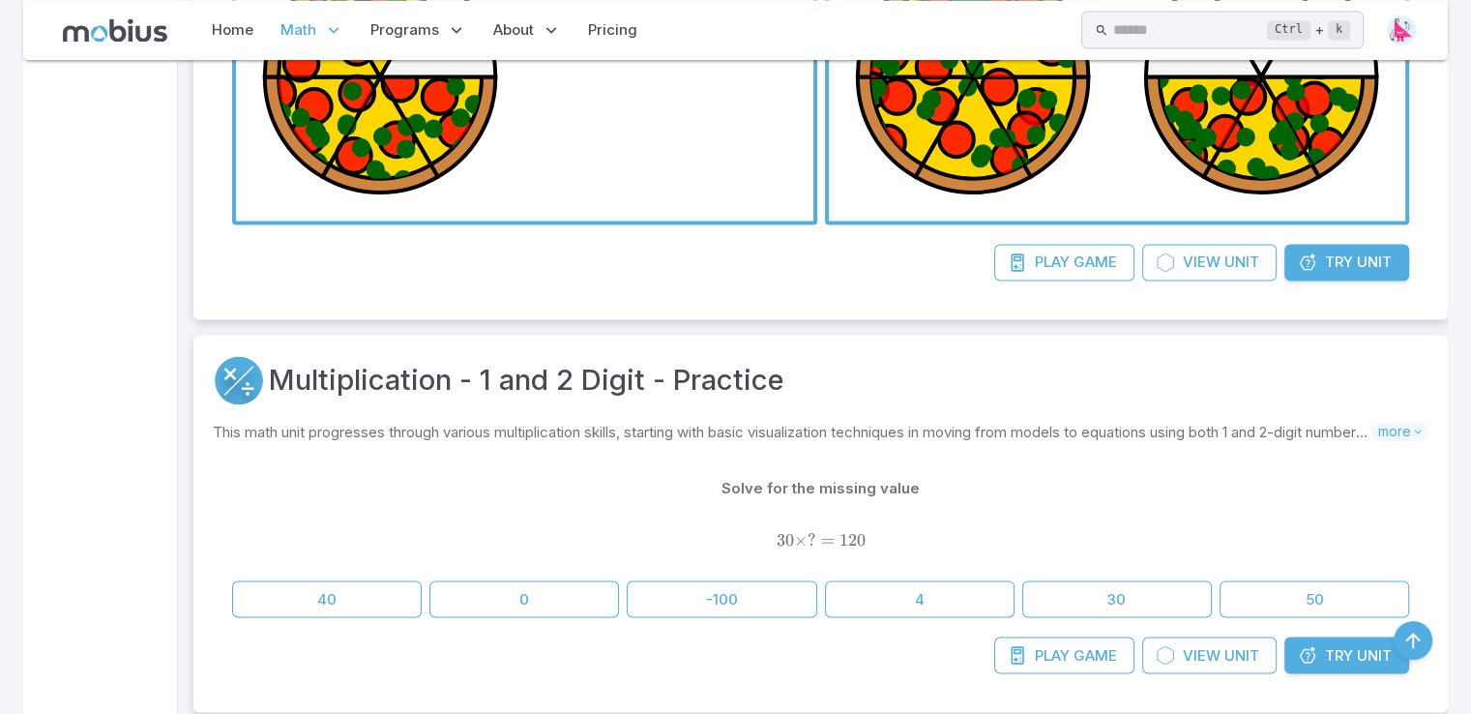
scroll to position [10443, 0]
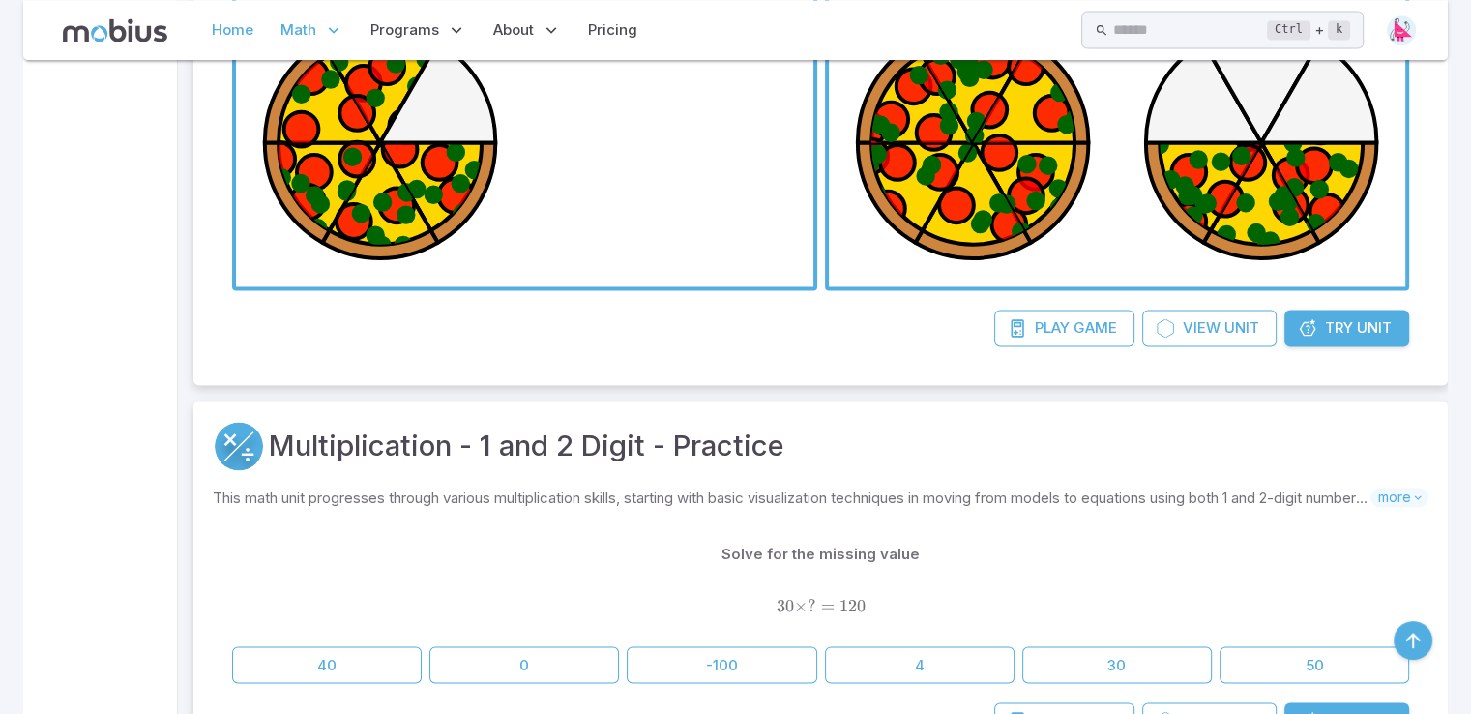
click at [236, 36] on link "Home" at bounding box center [232, 30] width 53 height 44
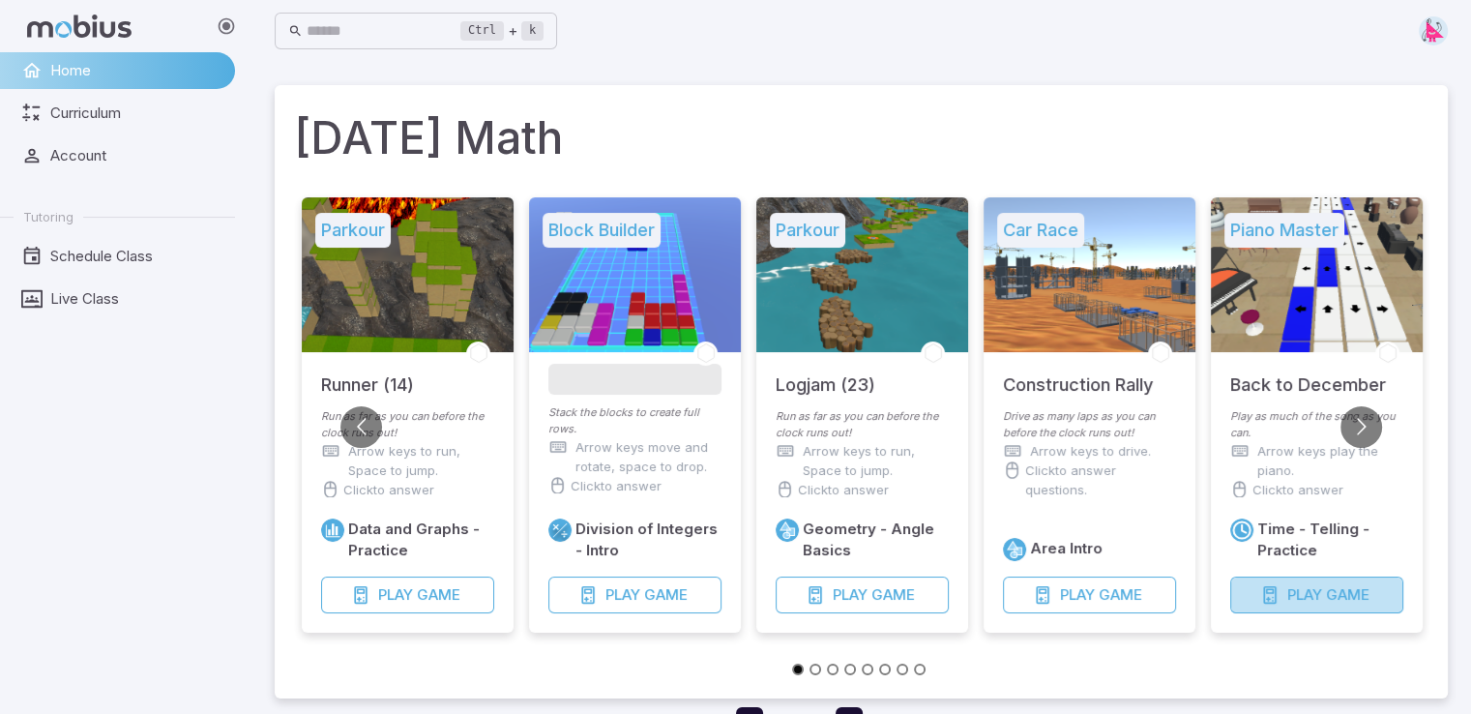
click at [1301, 597] on span "Play" at bounding box center [1304, 594] width 35 height 21
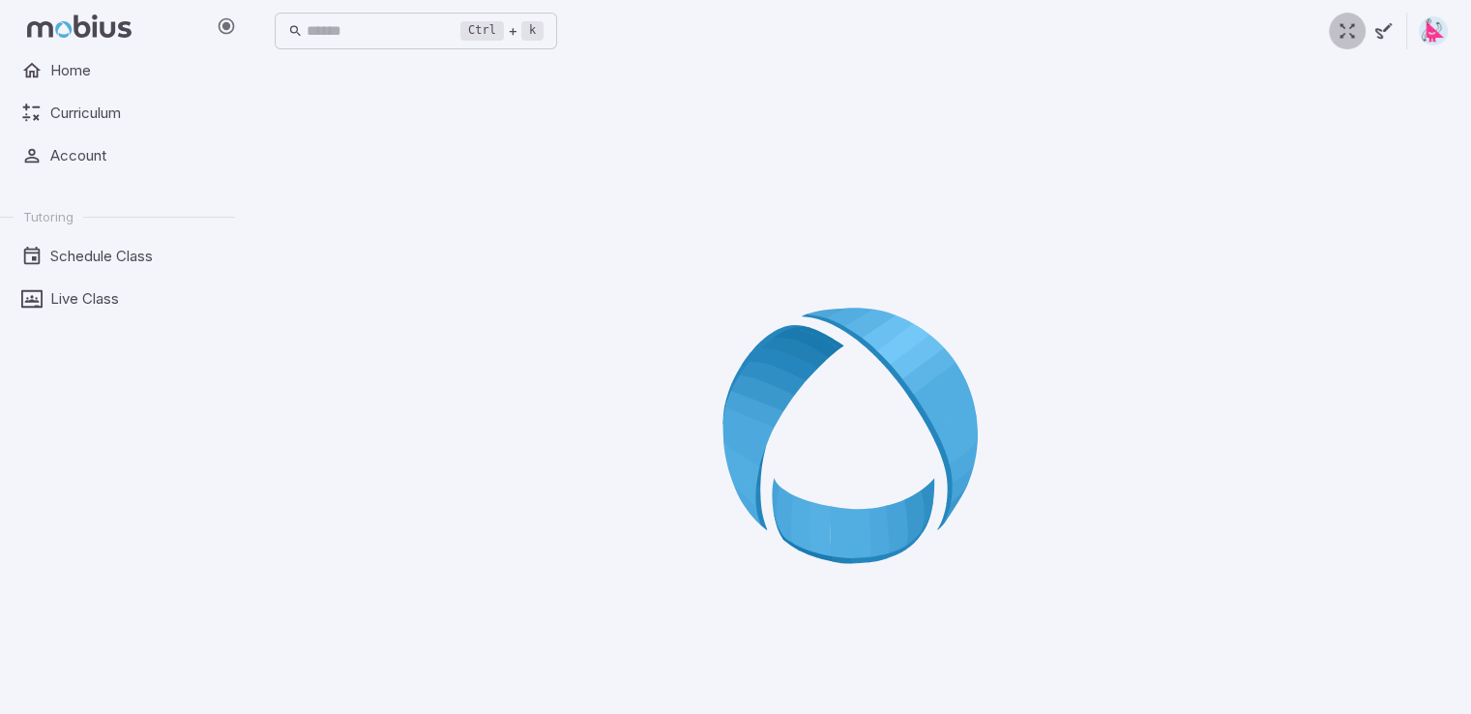
drag, startPoint x: 1345, startPoint y: 38, endPoint x: 1347, endPoint y: 112, distance: 74.5
click at [1345, 30] on icon "button" at bounding box center [1346, 30] width 21 height 21
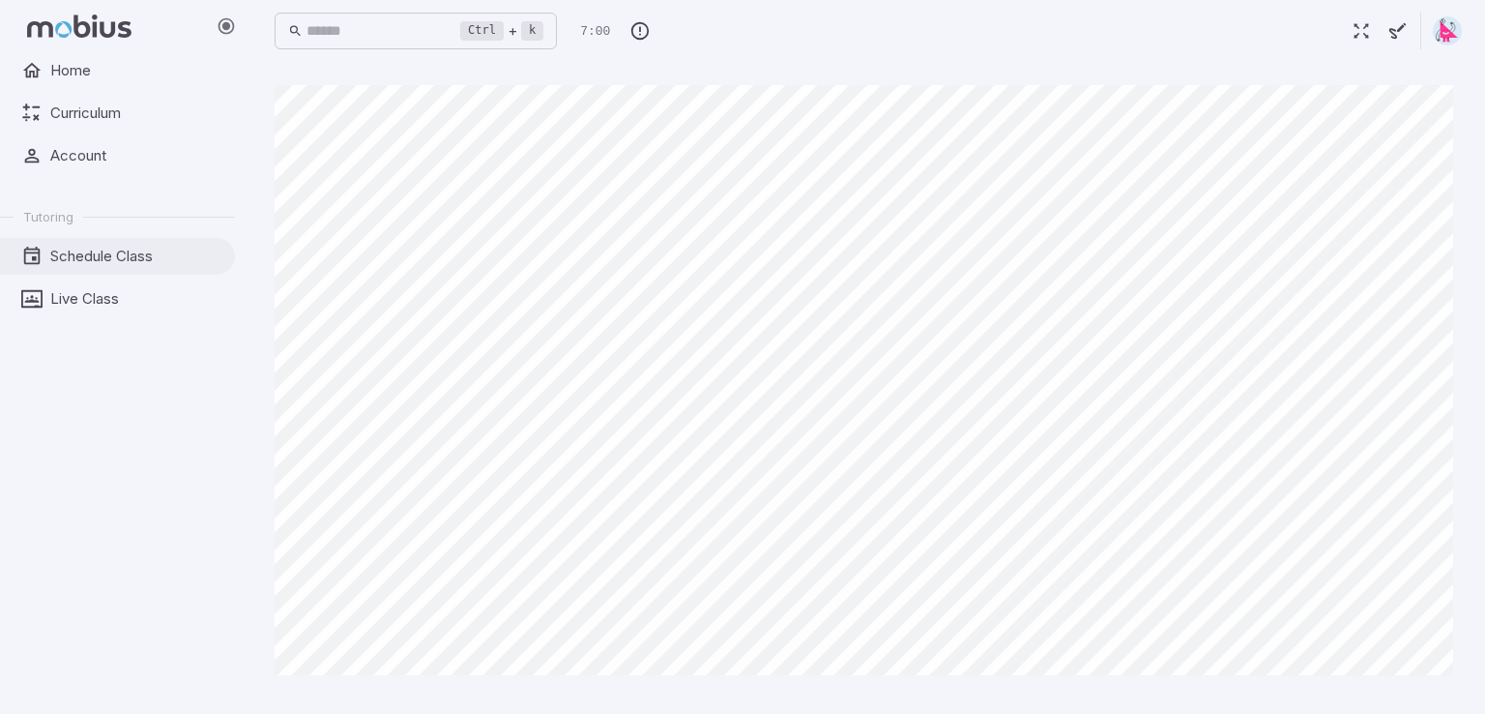
click at [176, 254] on span "Schedule Class" at bounding box center [135, 256] width 171 height 21
click at [171, 295] on span "Live Class" at bounding box center [135, 298] width 171 height 21
click at [134, 307] on span "Live Class" at bounding box center [135, 298] width 171 height 21
click at [129, 77] on span "Home" at bounding box center [135, 70] width 171 height 21
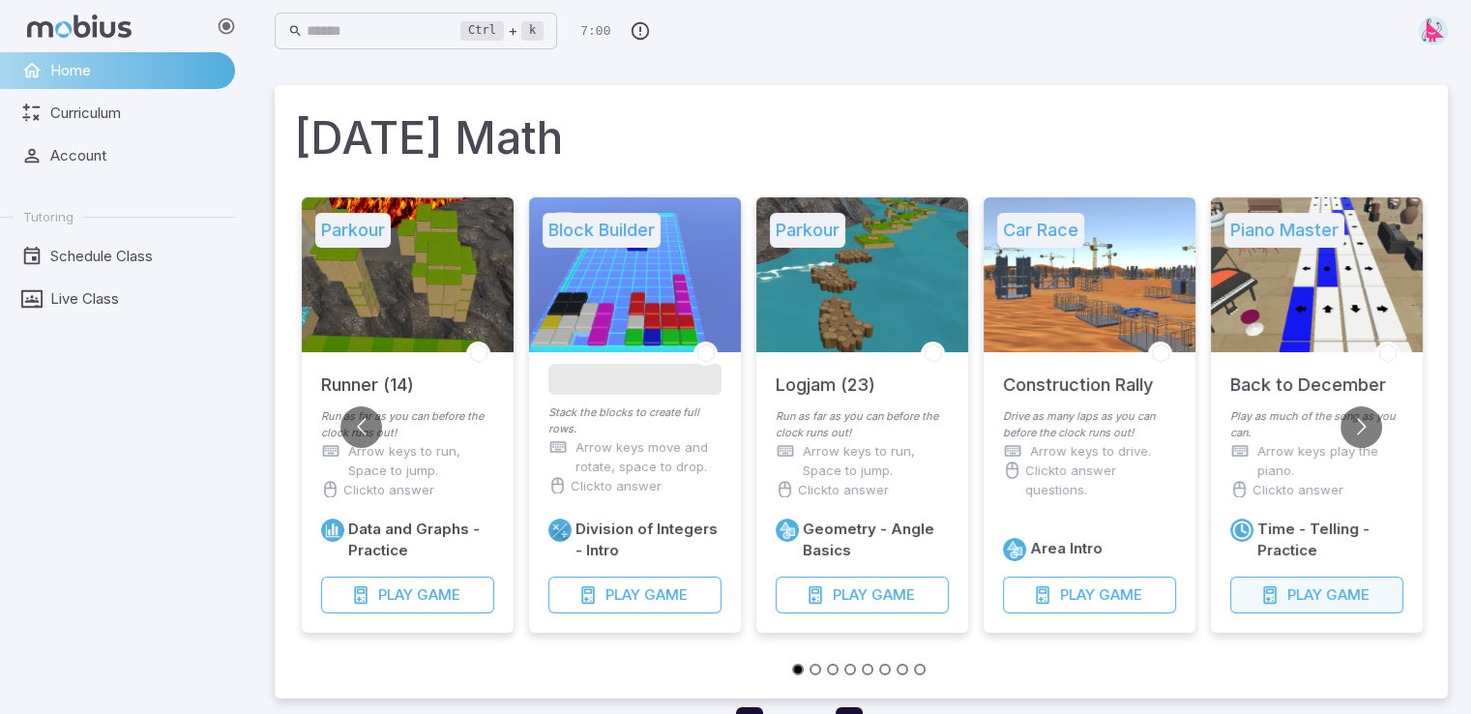
click at [1332, 600] on span "Game" at bounding box center [1348, 594] width 44 height 21
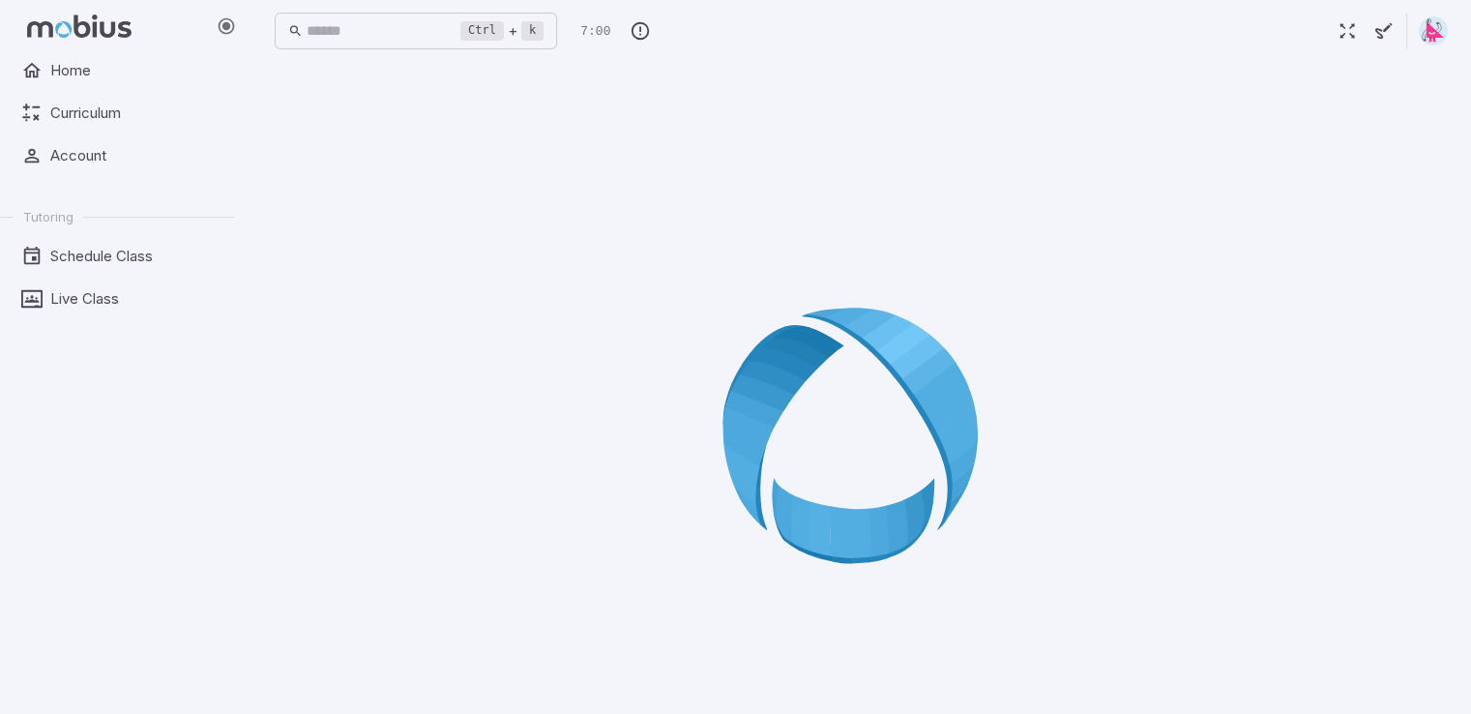
click at [1349, 539] on div at bounding box center [861, 442] width 1173 height 714
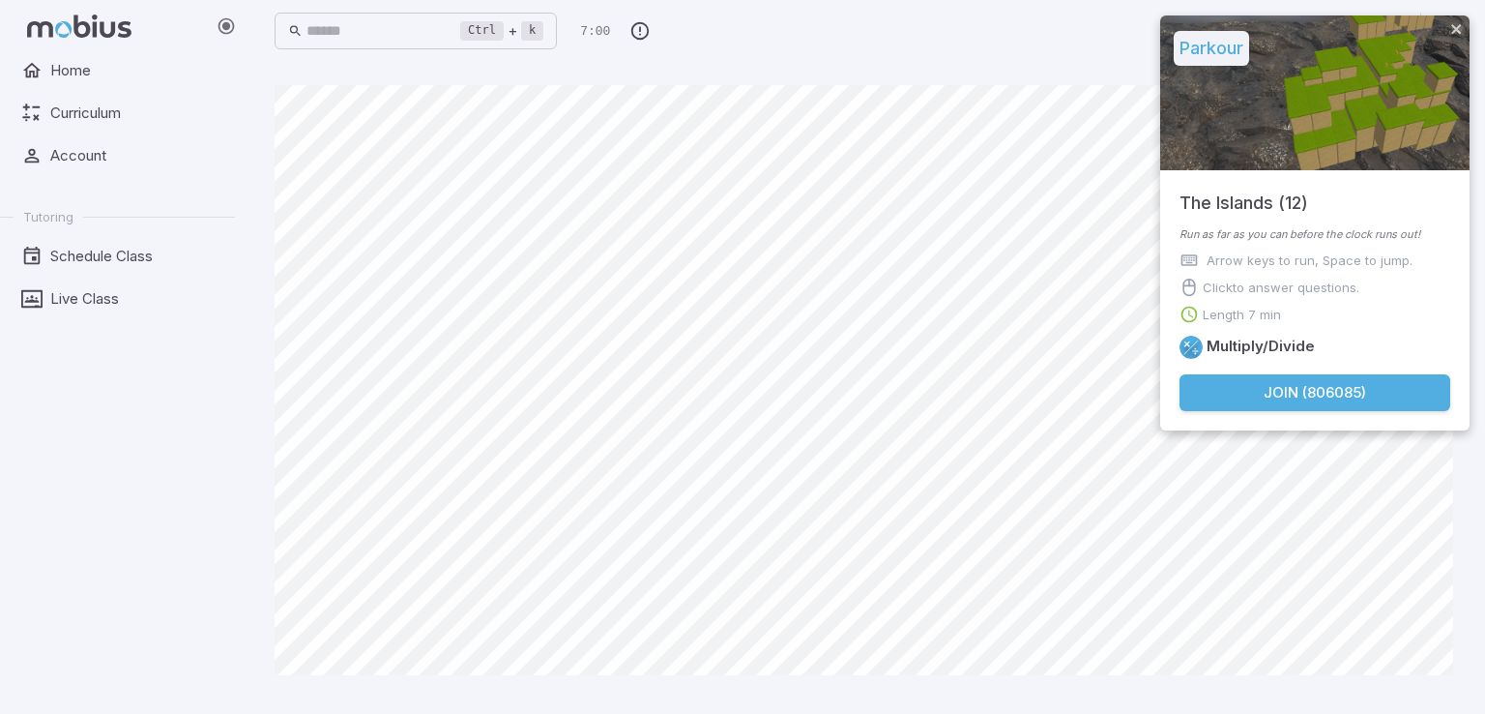
click at [1276, 399] on button "Join ( 806085 )" at bounding box center [1315, 392] width 271 height 37
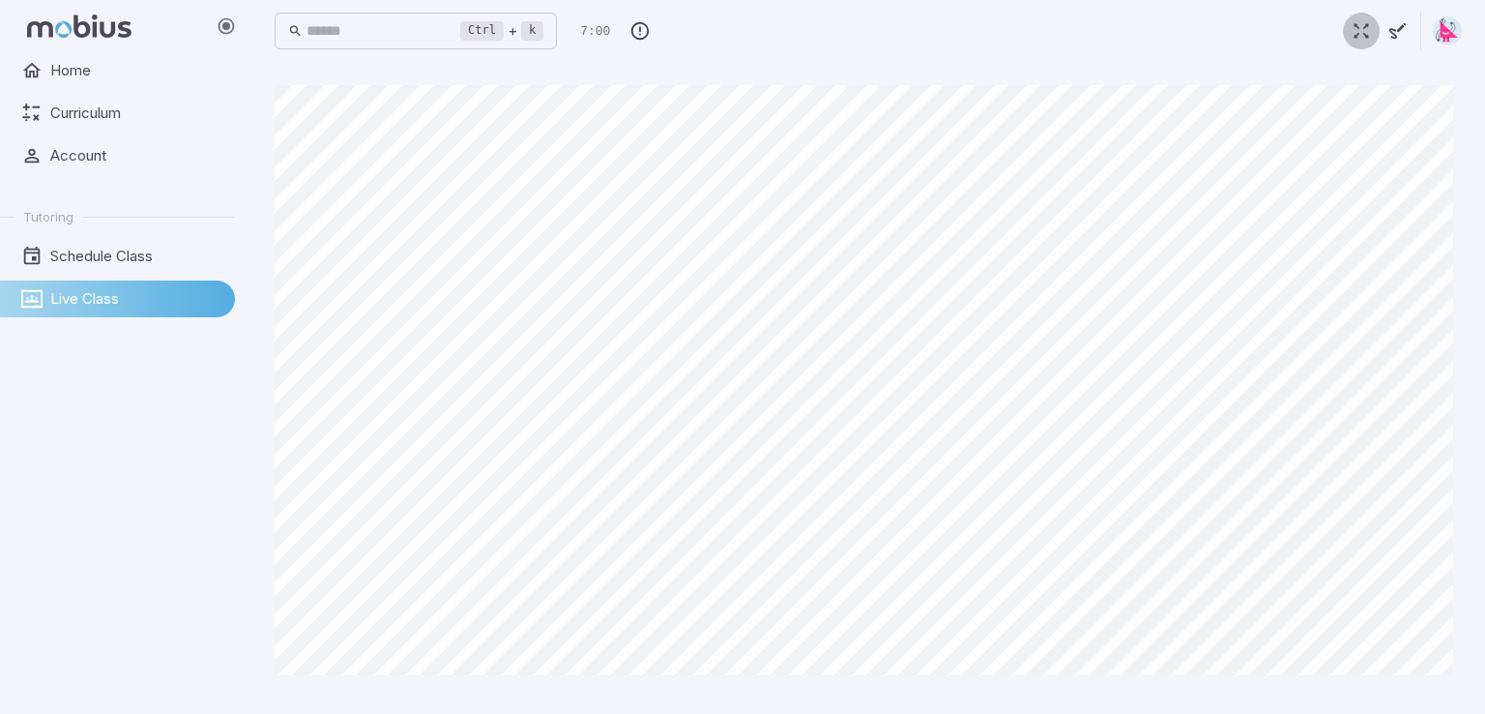
click at [1347, 25] on button "button" at bounding box center [1361, 31] width 37 height 37
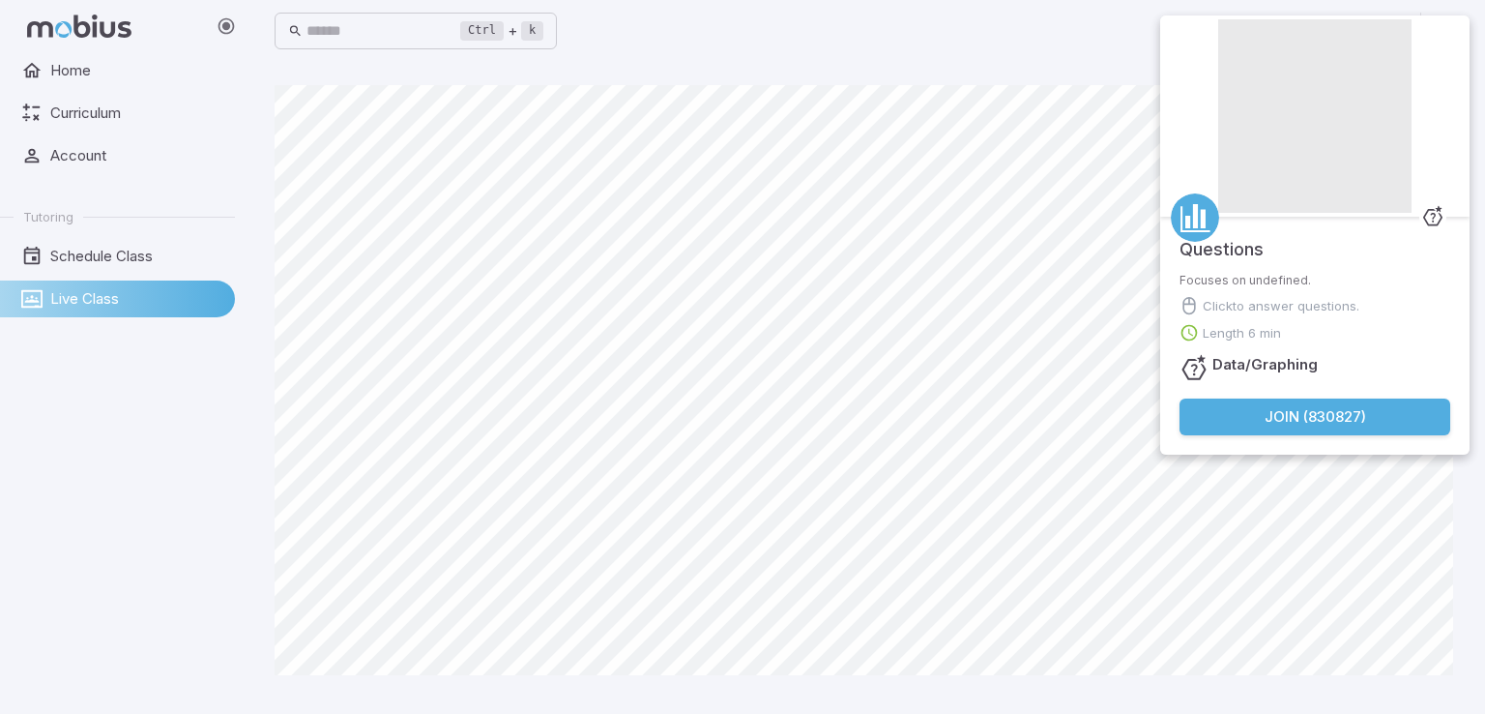
click at [1088, 221] on body "Home Curriculum Account Tutoring Schedule Class Live Class Ctrl + k ​ Canvas ac…" at bounding box center [742, 357] width 1485 height 714
click at [177, 70] on span "Home" at bounding box center [135, 70] width 171 height 21
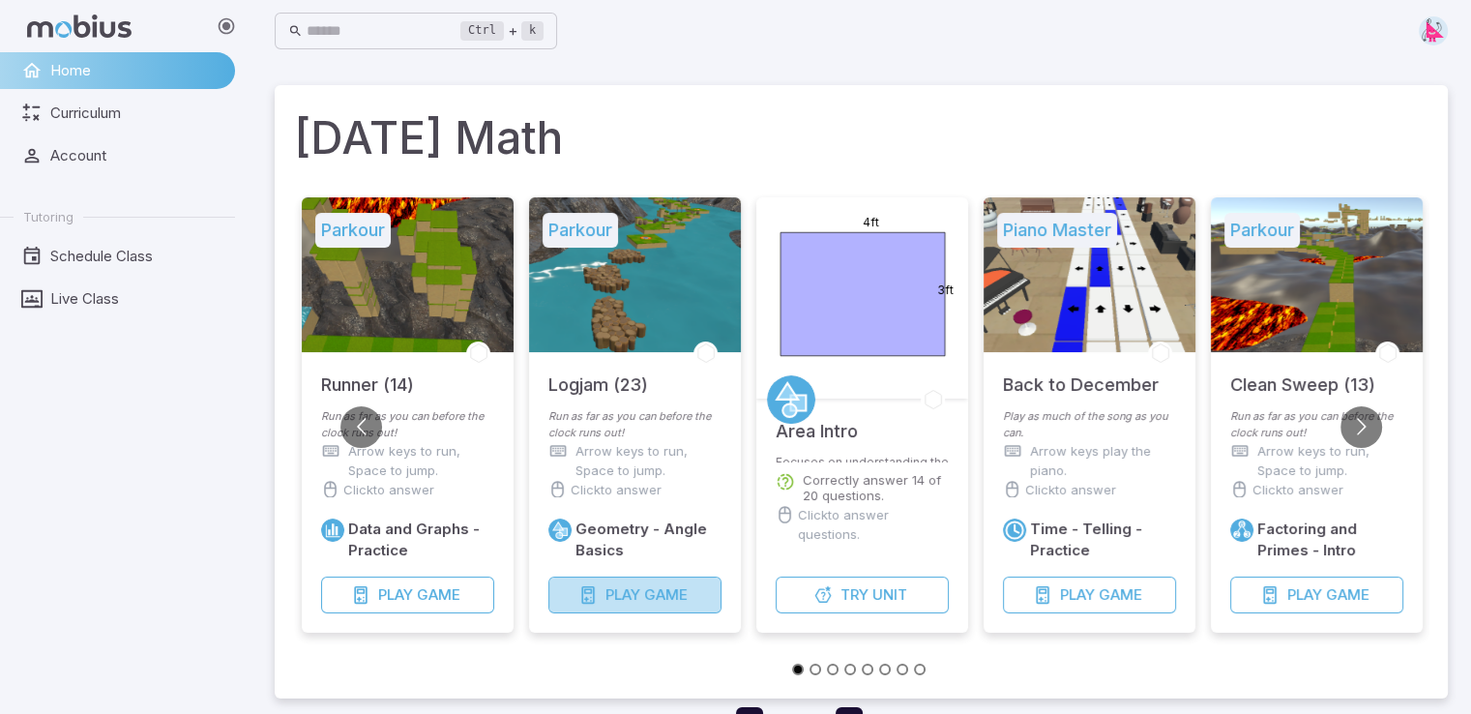
click at [674, 599] on span "Game" at bounding box center [666, 594] width 44 height 21
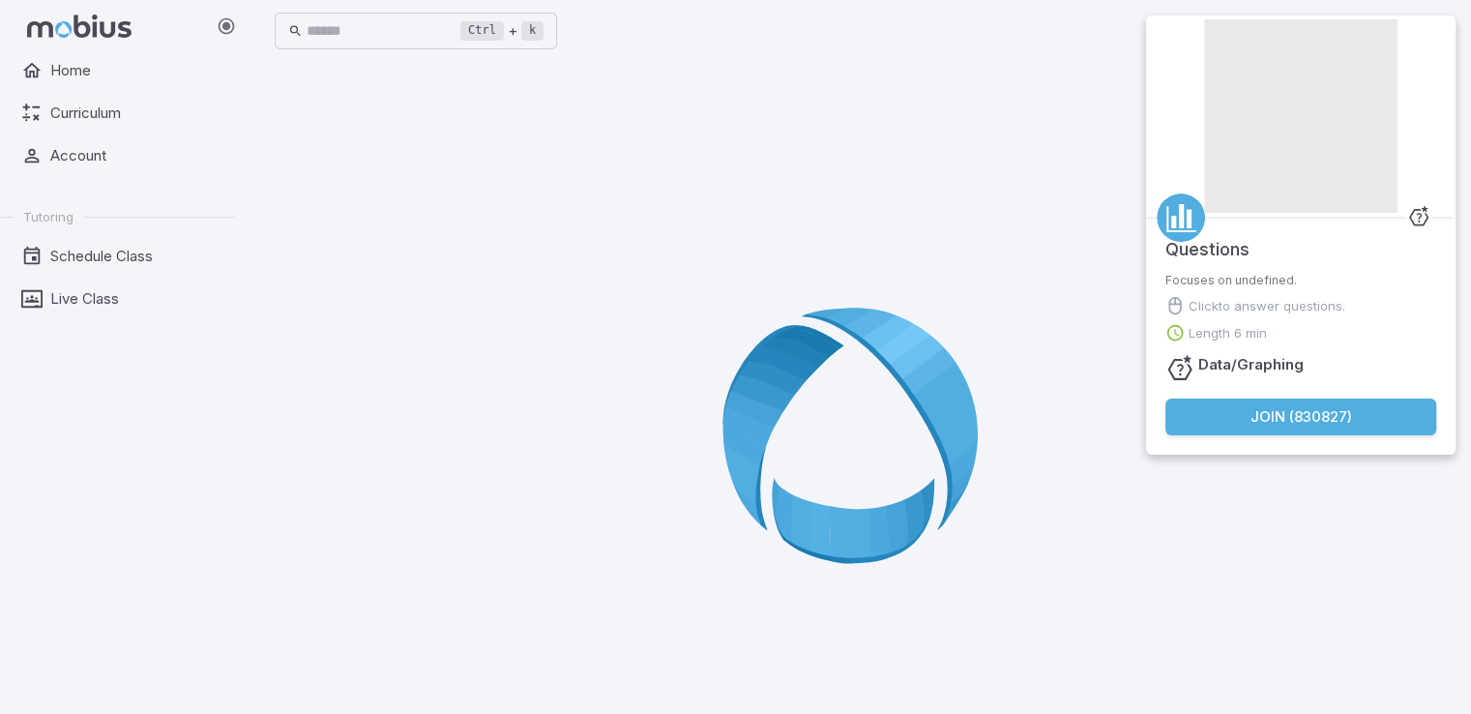
click at [1268, 411] on button "Join ( 830827 )" at bounding box center [1300, 416] width 271 height 37
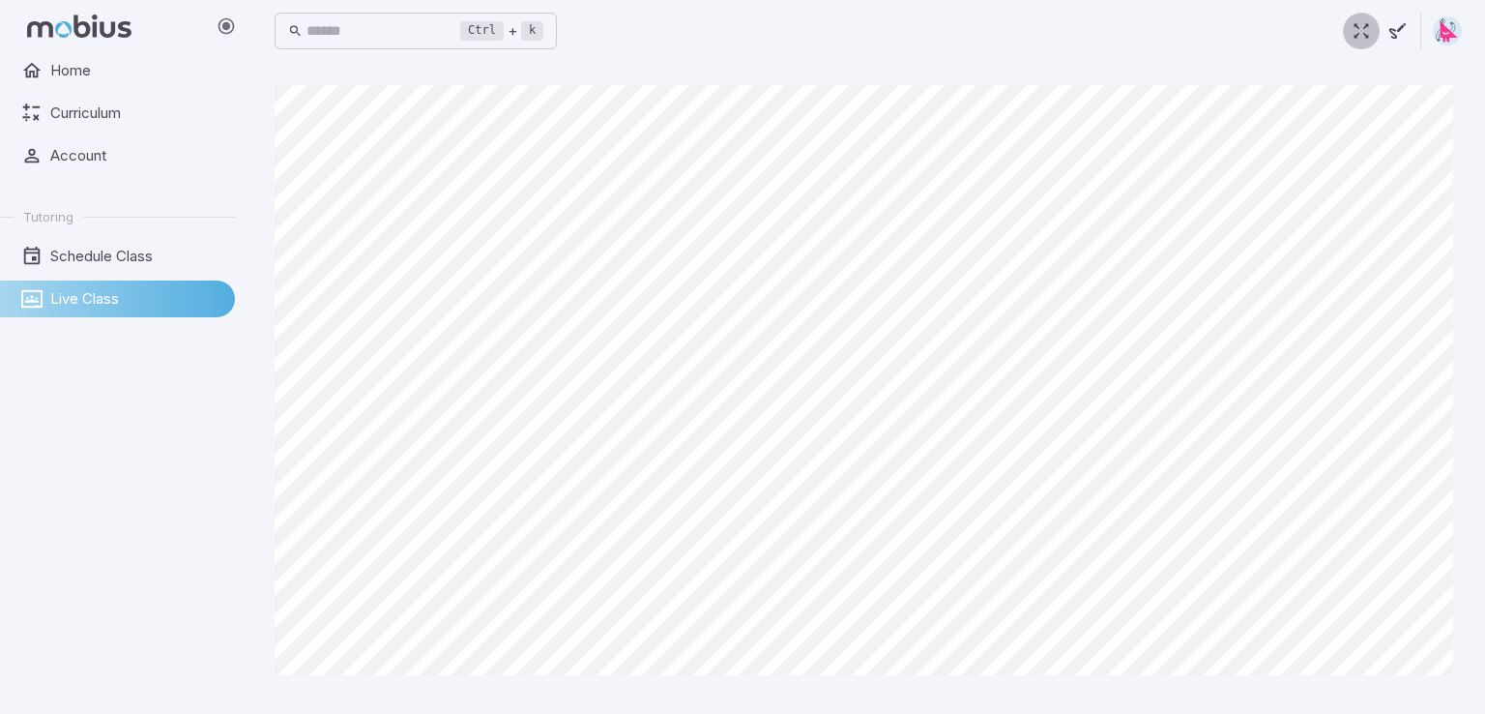
click at [1353, 32] on icon "button" at bounding box center [1361, 30] width 21 height 21
click at [108, 249] on span "Schedule Class" at bounding box center [135, 256] width 171 height 21
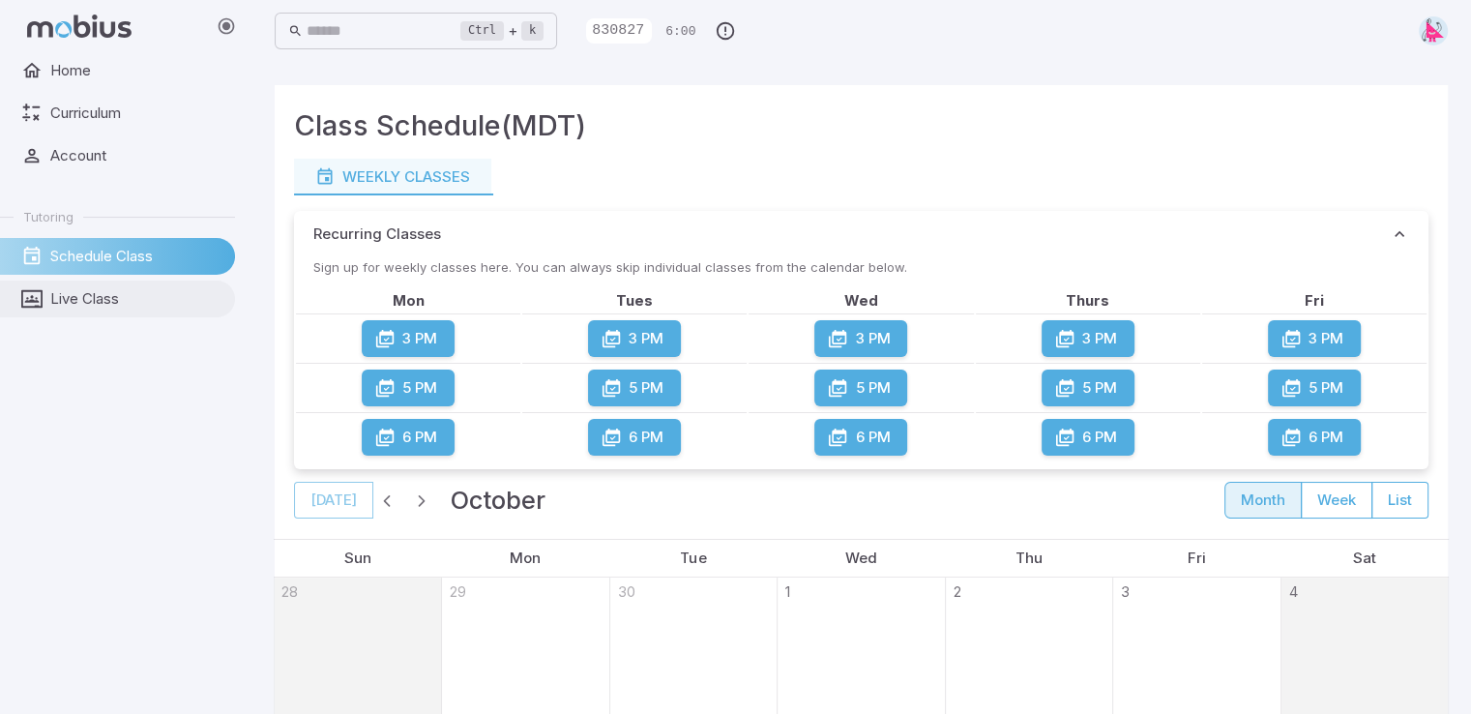
click at [91, 280] on link "Live Class" at bounding box center [117, 298] width 235 height 37
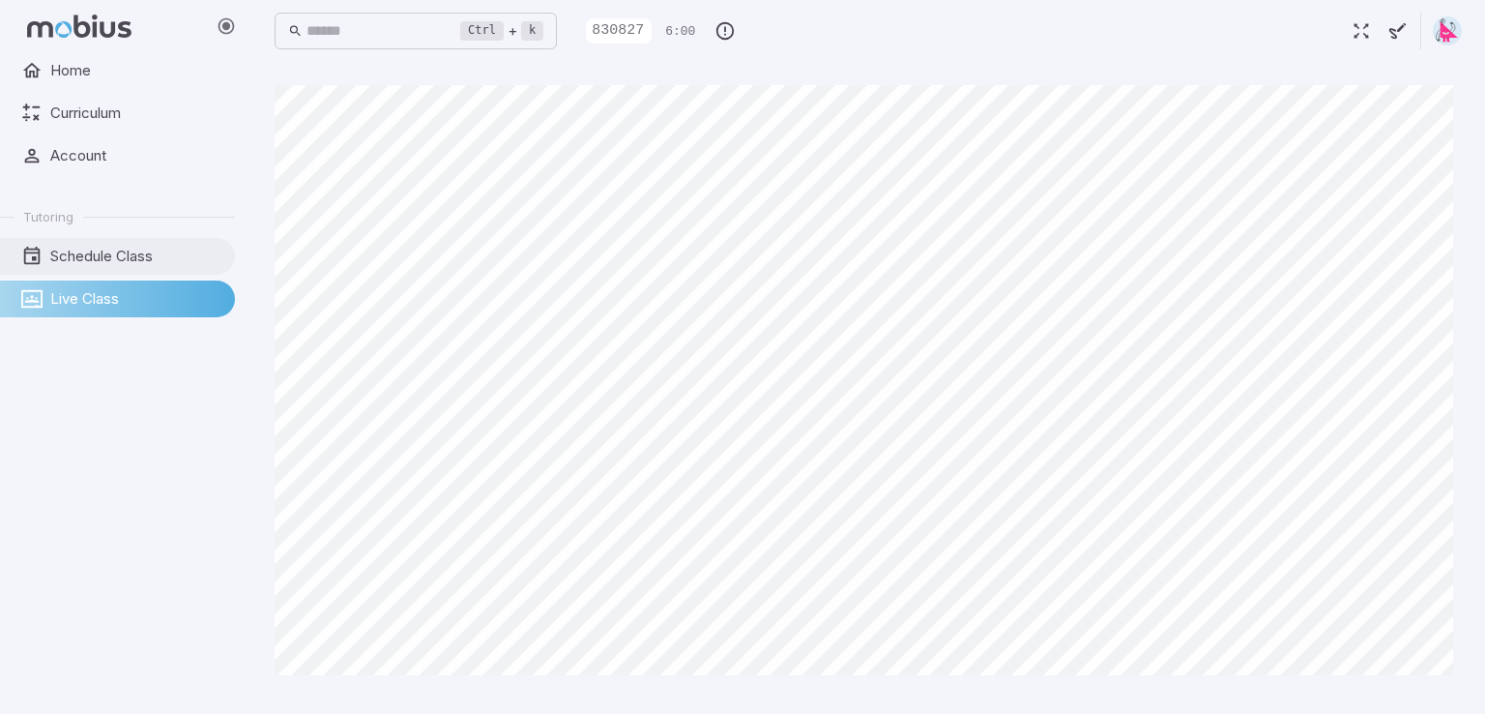
click at [86, 248] on span "Schedule Class" at bounding box center [135, 256] width 171 height 21
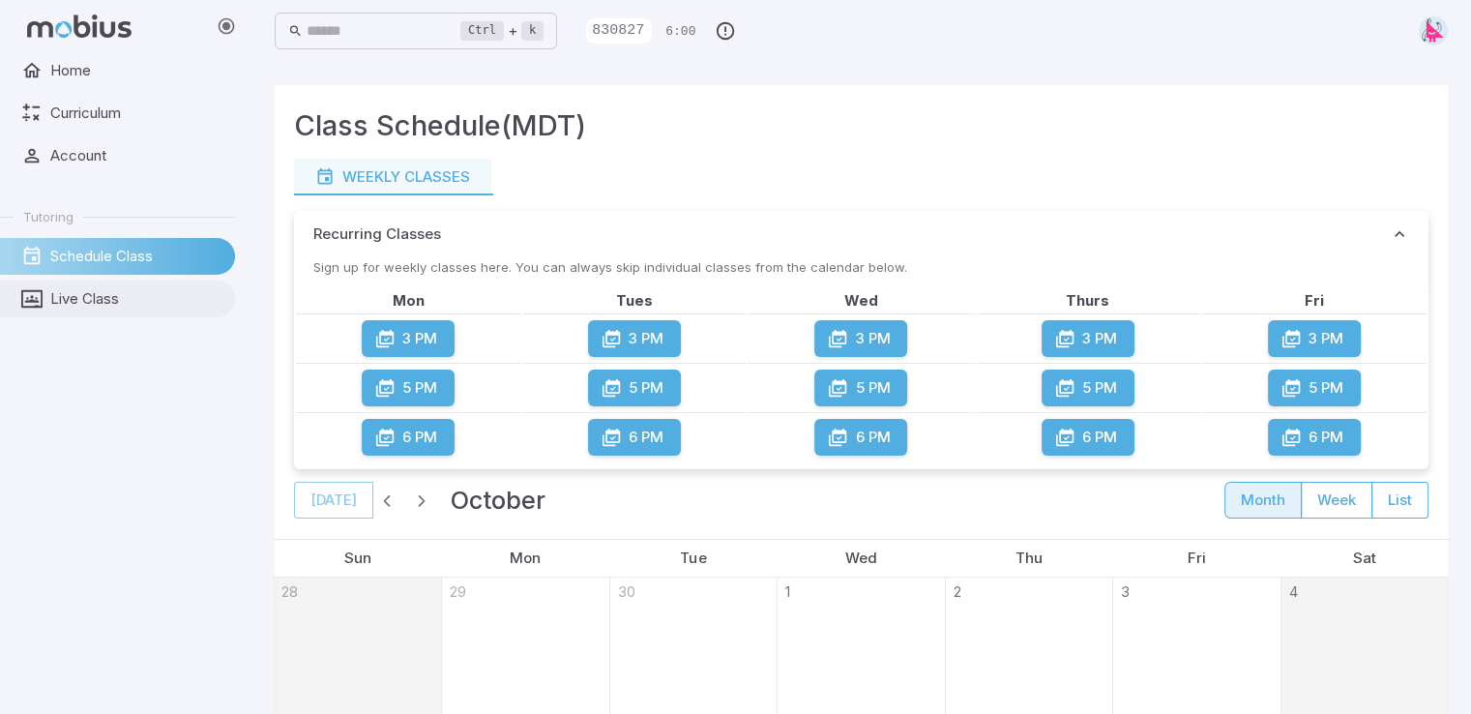
click at [110, 302] on span "Live Class" at bounding box center [135, 298] width 171 height 21
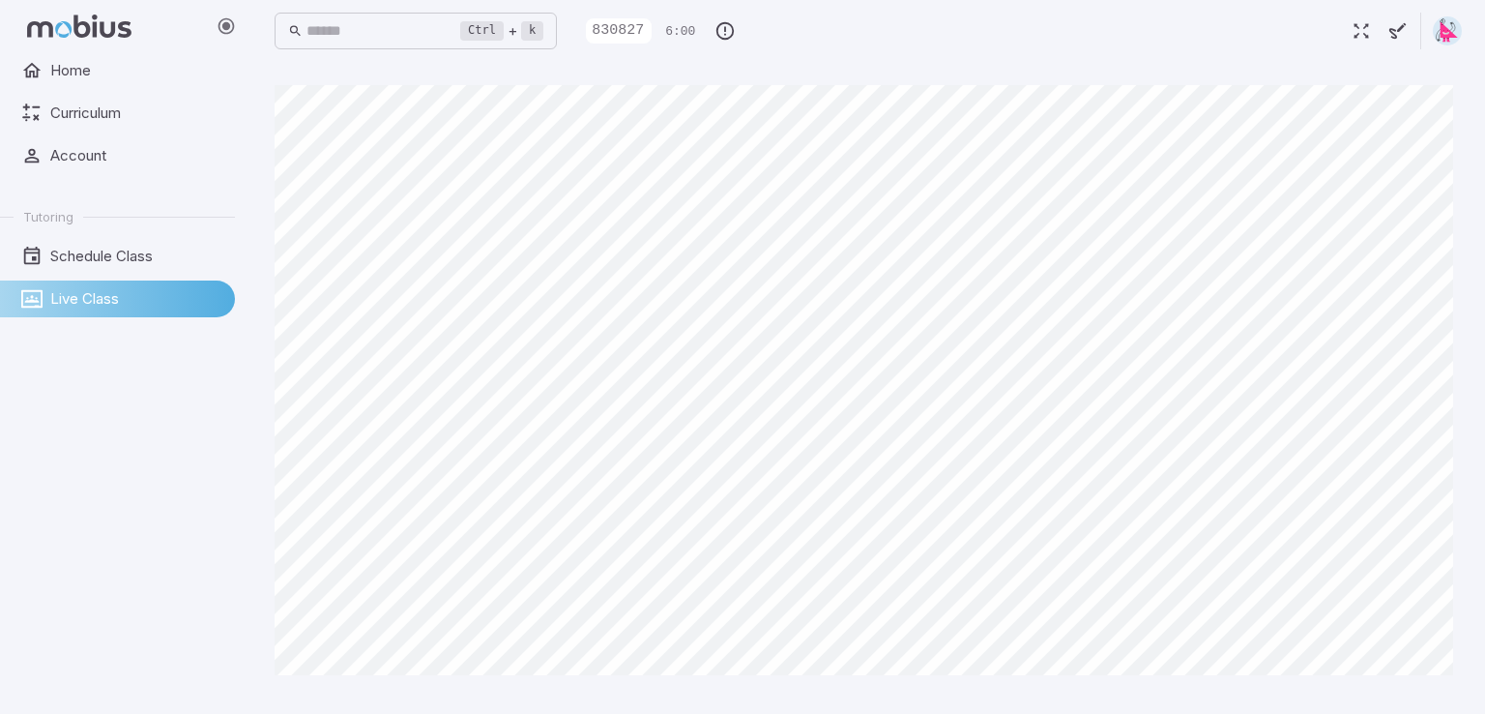
click at [101, 135] on ul "Home Curriculum Account Tutoring Schedule Class Live Class" at bounding box center [117, 184] width 235 height 265
click at [76, 115] on span "Curriculum" at bounding box center [135, 112] width 171 height 21
click at [75, 82] on link "Home" at bounding box center [117, 70] width 235 height 37
click at [74, 82] on link "Home" at bounding box center [117, 70] width 235 height 37
click at [74, 78] on span "Home" at bounding box center [135, 70] width 171 height 21
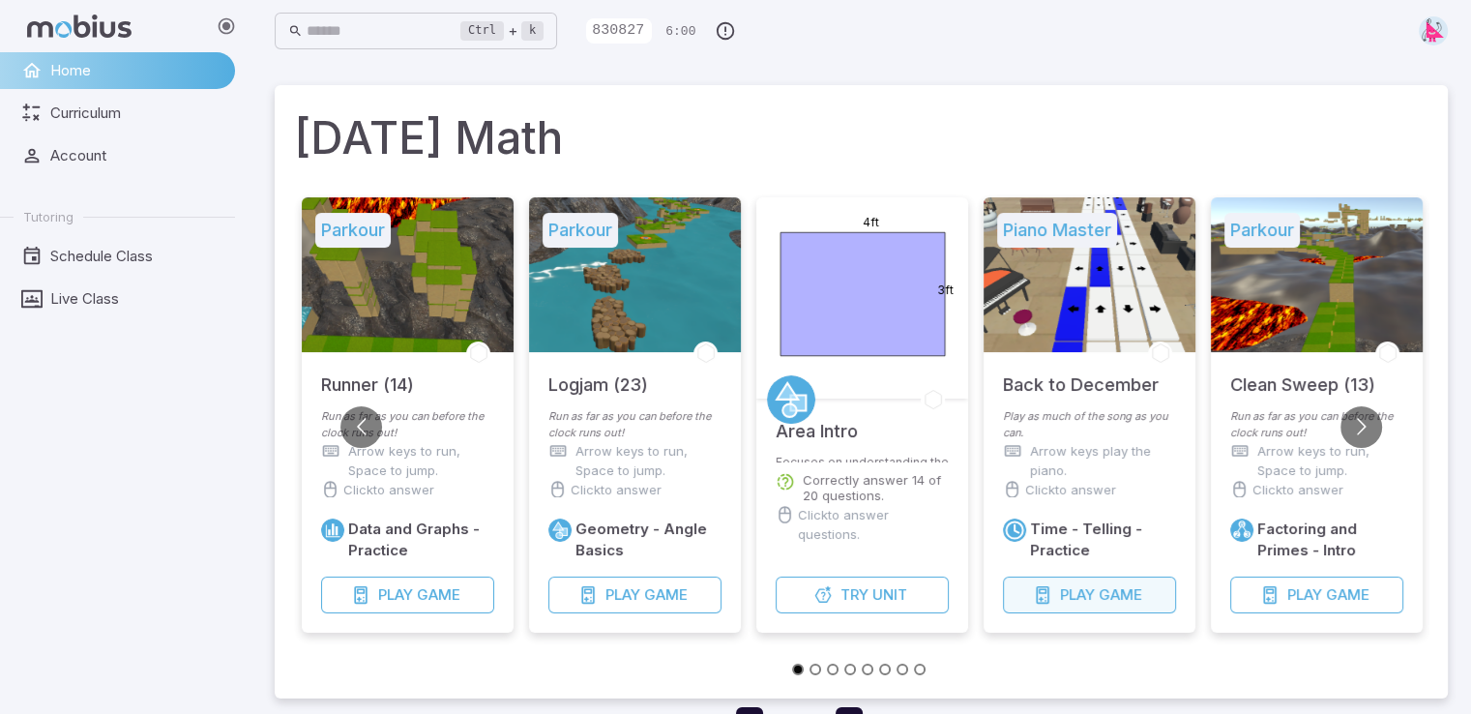
click at [1113, 577] on button "Play Game" at bounding box center [1089, 594] width 173 height 37
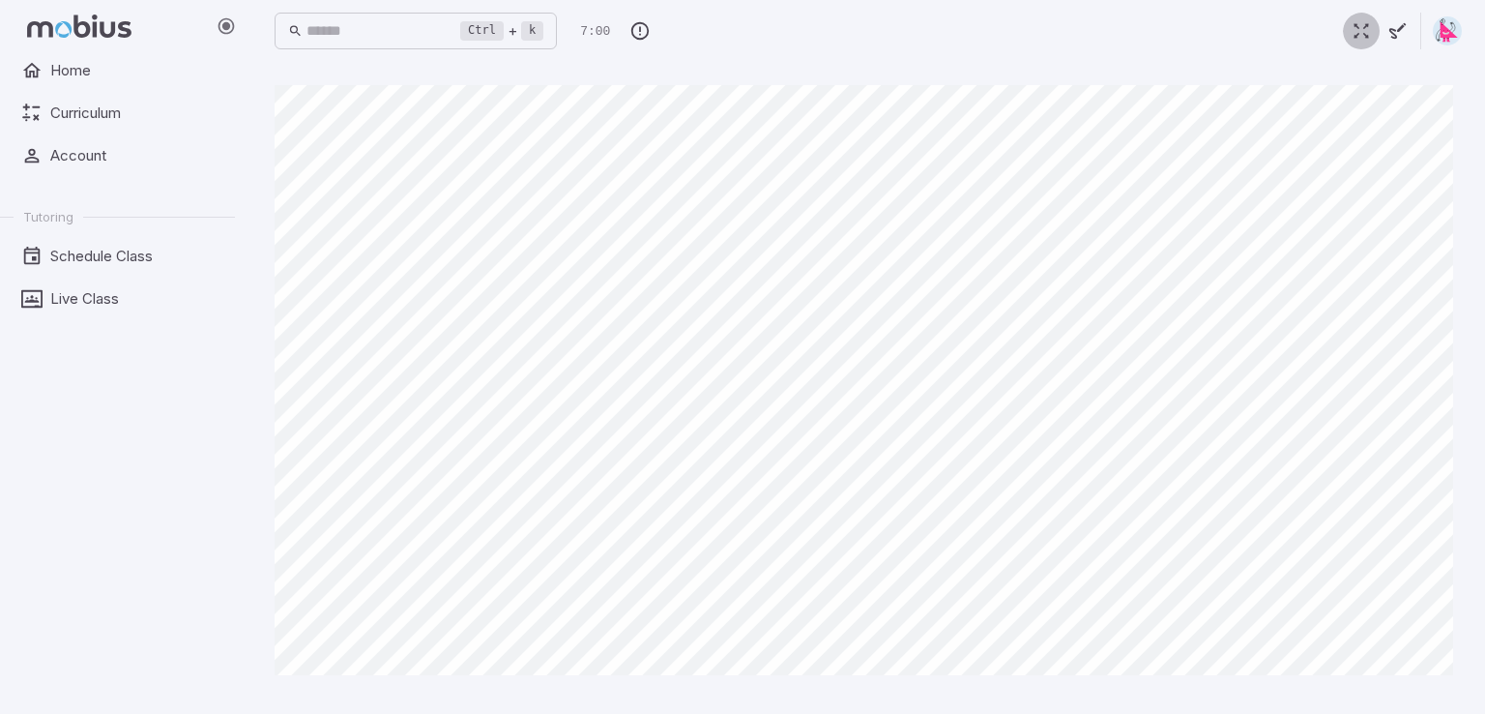
click at [1370, 24] on icon "button" at bounding box center [1361, 30] width 21 height 21
click at [183, 301] on span "Live Class" at bounding box center [135, 298] width 171 height 21
